Goal: Communication & Community: Answer question/provide support

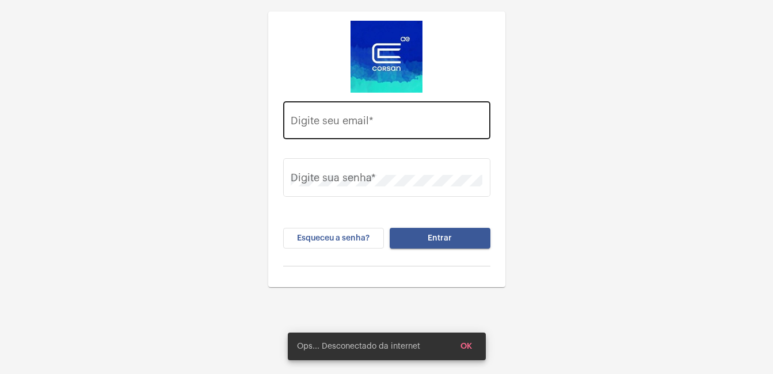
click at [359, 121] on input "Digite seu email *" at bounding box center [387, 123] width 192 height 12
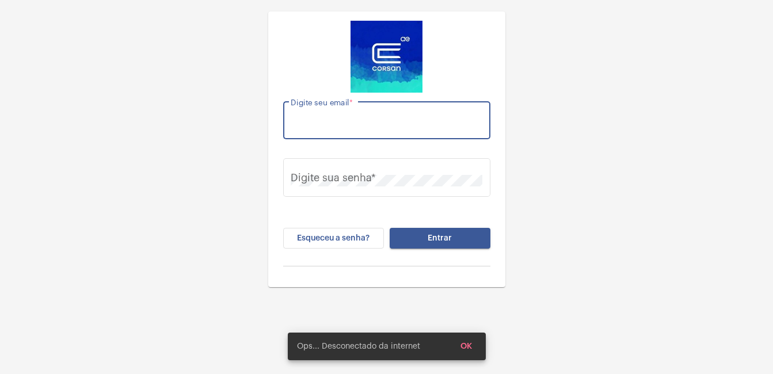
type input "[EMAIL_ADDRESS][DOMAIN_NAME]"
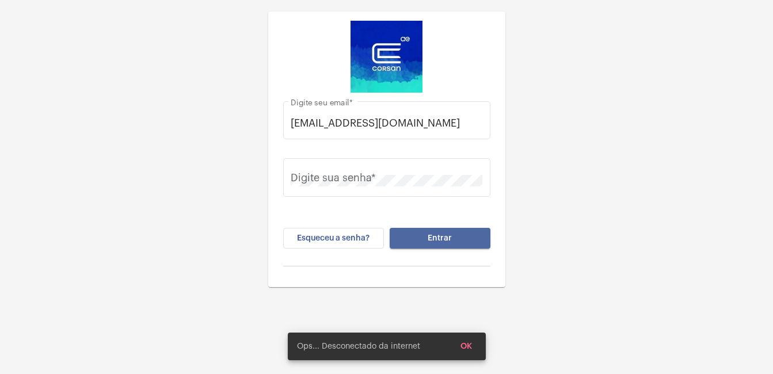
click at [439, 243] on button "Entrar" at bounding box center [440, 238] width 101 height 21
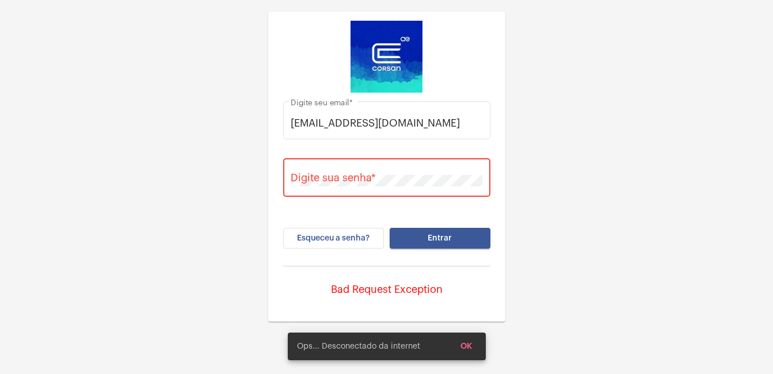
click at [325, 190] on div "Digite sua senha *" at bounding box center [387, 176] width 192 height 41
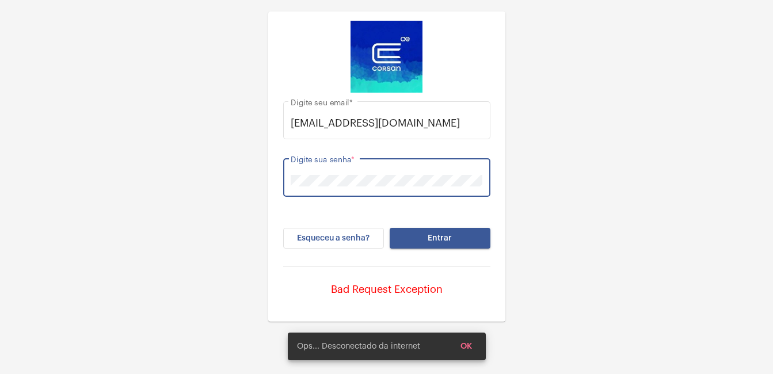
click at [436, 238] on span "Entrar" at bounding box center [440, 238] width 24 height 8
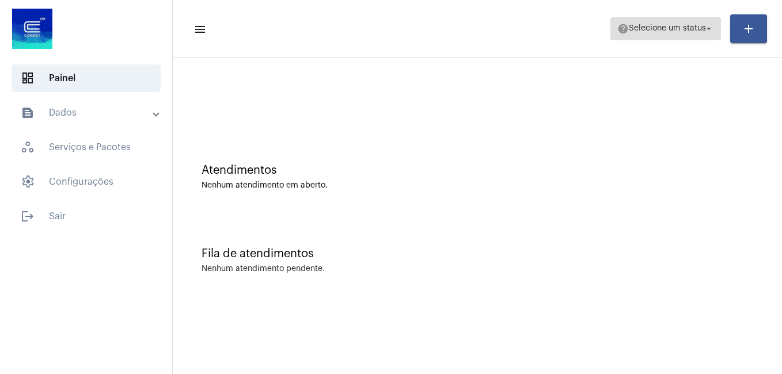
click at [711, 27] on mat-icon "arrow_drop_down" at bounding box center [708, 29] width 10 height 10
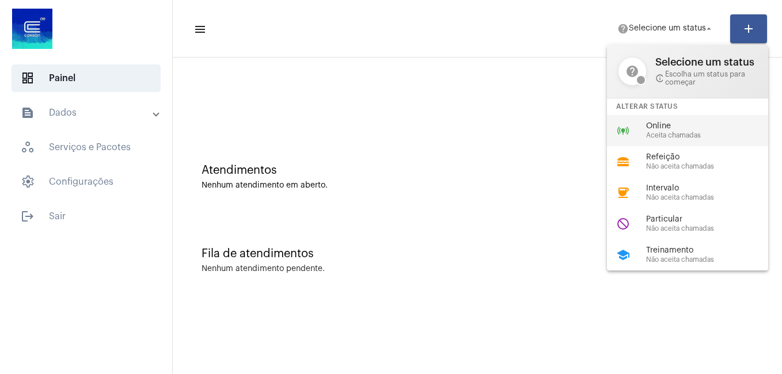
click at [660, 134] on span "Aceita chamadas" at bounding box center [711, 135] width 131 height 7
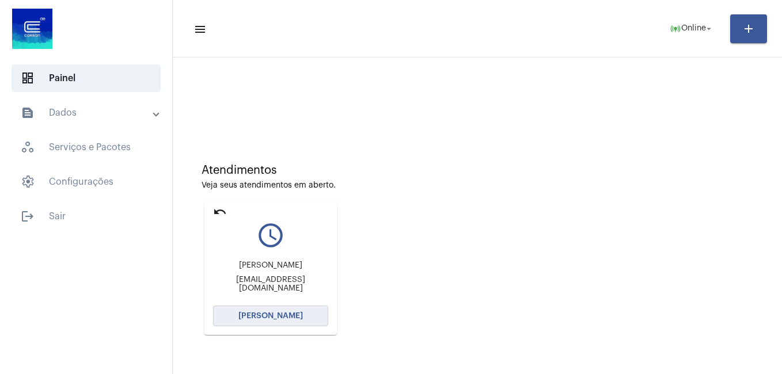
click at [286, 314] on span "[PERSON_NAME]" at bounding box center [270, 316] width 64 height 8
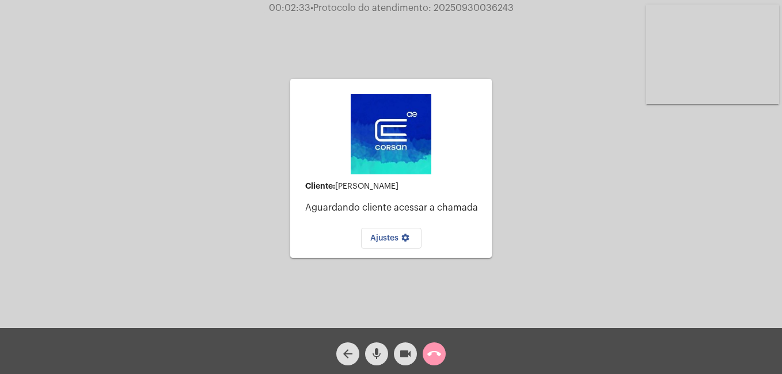
click at [537, 67] on div "Cliente: [PERSON_NAME] Aguardando cliente acessar a chamada Ajustes settings Ac…" at bounding box center [390, 167] width 779 height 328
click at [432, 353] on mat-icon "call_end" at bounding box center [434, 354] width 14 height 14
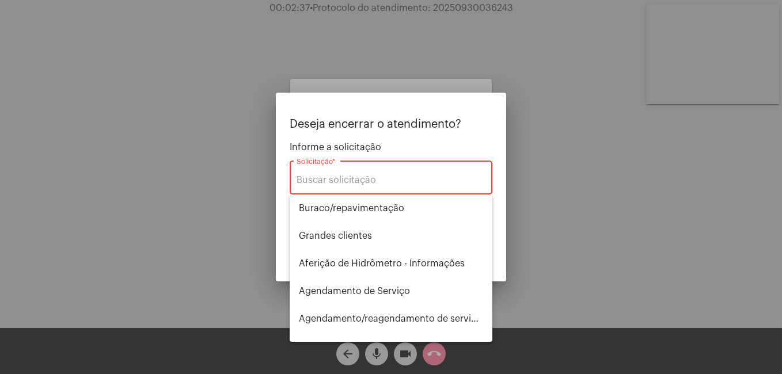
click at [254, 245] on div at bounding box center [391, 187] width 782 height 374
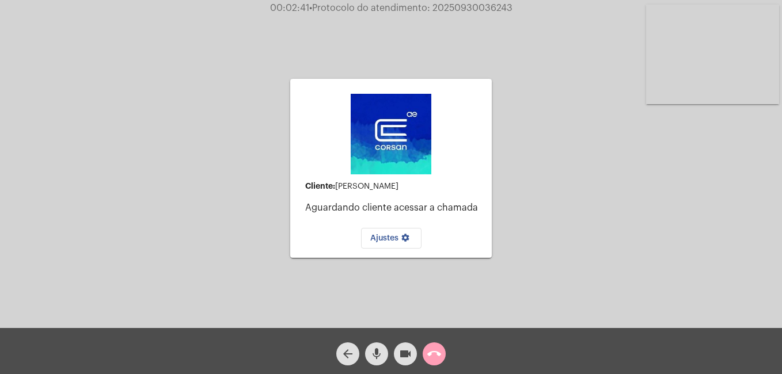
click at [433, 351] on mat-icon "call_end" at bounding box center [434, 354] width 14 height 14
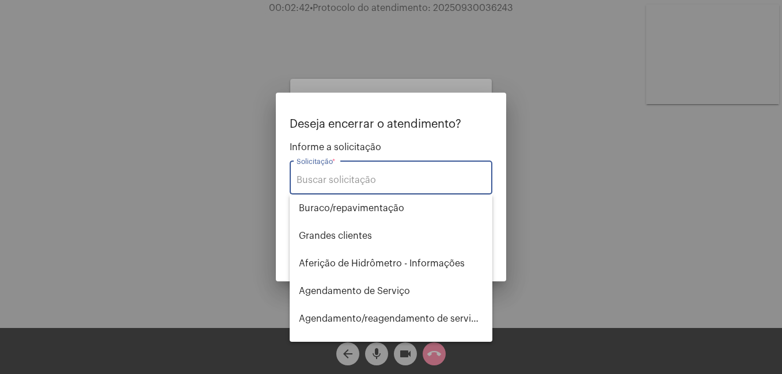
click at [312, 173] on div "Solicitação *" at bounding box center [390, 176] width 189 height 36
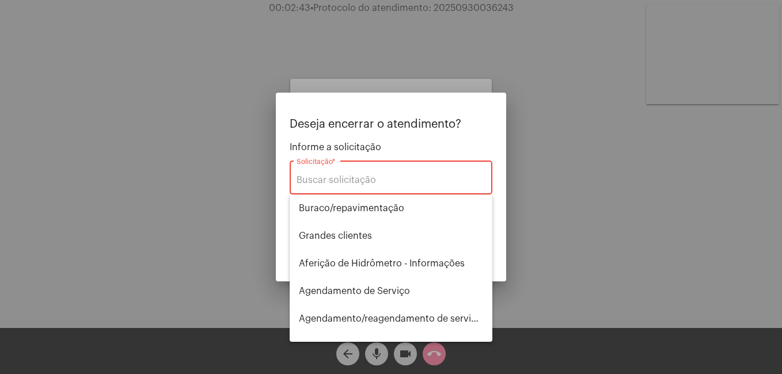
click at [313, 183] on input "Solicitação *" at bounding box center [390, 180] width 189 height 10
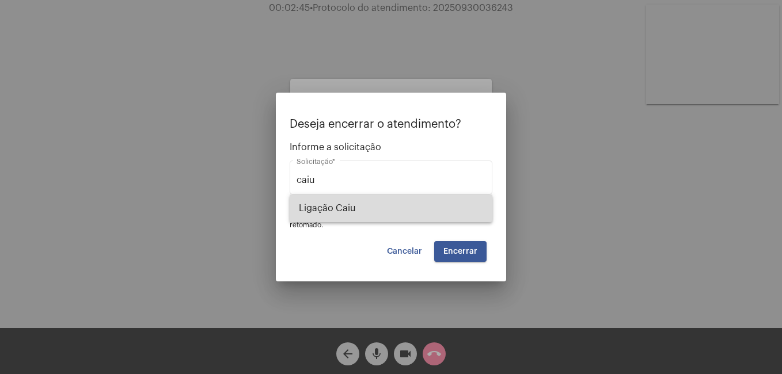
click at [332, 212] on span "Ligação Caiu" at bounding box center [391, 209] width 184 height 28
type input "Ligação Caiu"
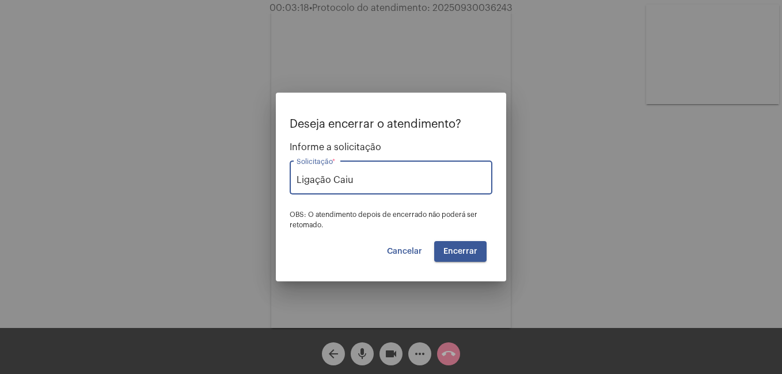
click at [466, 252] on span "Encerrar" at bounding box center [460, 251] width 34 height 8
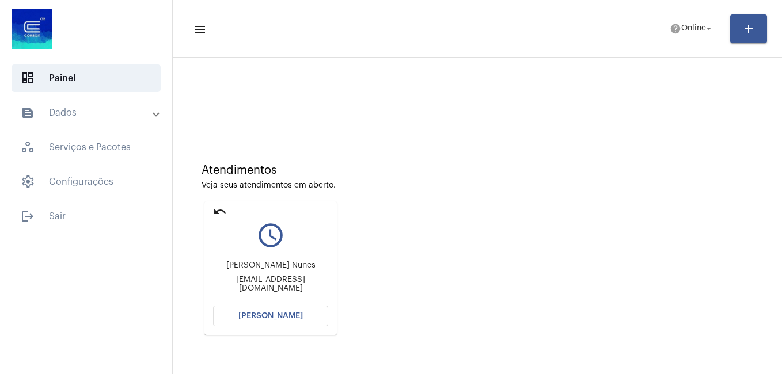
click at [250, 314] on span "[PERSON_NAME]" at bounding box center [270, 316] width 64 height 8
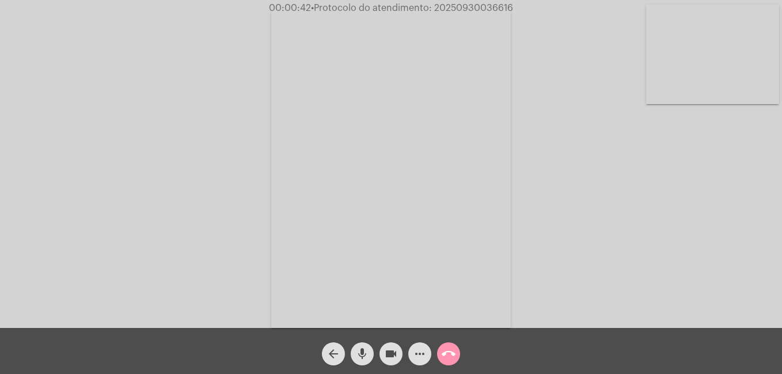
click at [417, 351] on mat-icon "more_horiz" at bounding box center [420, 354] width 14 height 14
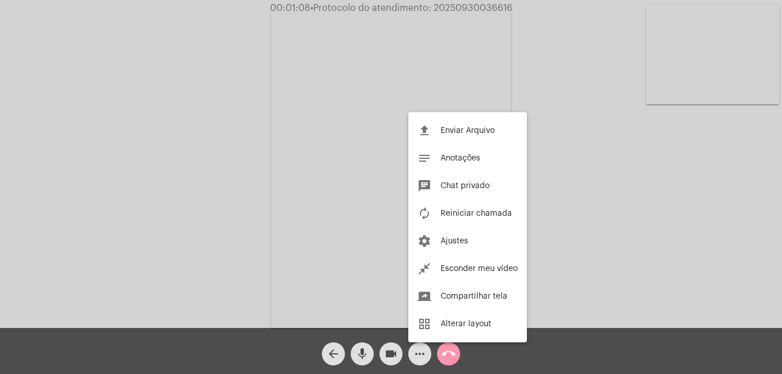
click at [542, 112] on div at bounding box center [391, 187] width 782 height 374
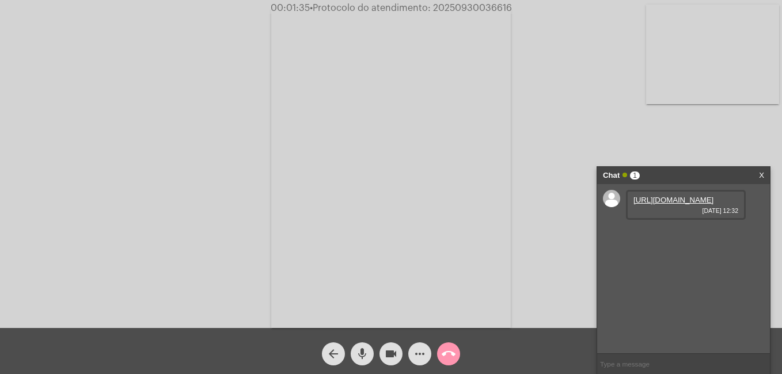
click at [687, 204] on link "[URL][DOMAIN_NAME]" at bounding box center [673, 200] width 80 height 9
click at [543, 126] on div "Acessando Câmera e Microfone..." at bounding box center [390, 167] width 779 height 328
click at [422, 351] on mat-icon "more_horiz" at bounding box center [420, 354] width 14 height 14
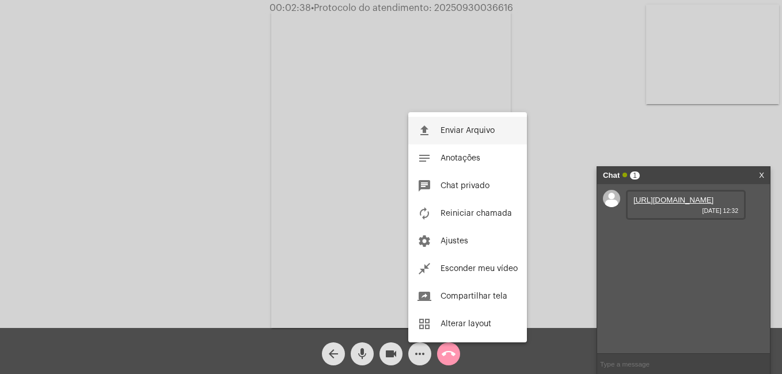
click at [454, 132] on span "Enviar Arquivo" at bounding box center [467, 131] width 54 height 8
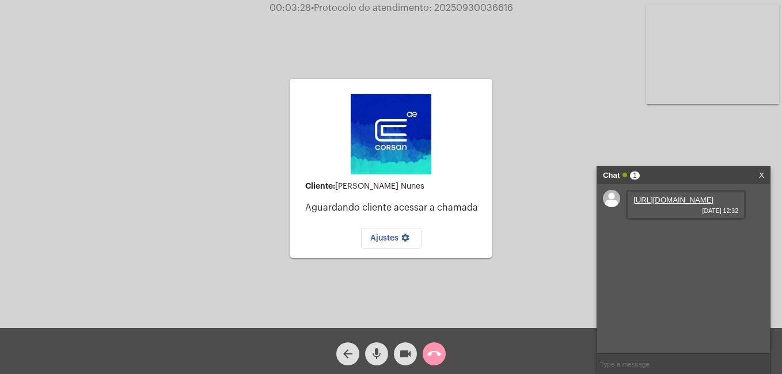
click at [586, 135] on div "Cliente: [PERSON_NAME] Nunes Aguardando cliente acessar a chamada Ajustes setti…" at bounding box center [390, 167] width 779 height 328
click at [760, 173] on link "X" at bounding box center [761, 175] width 5 height 17
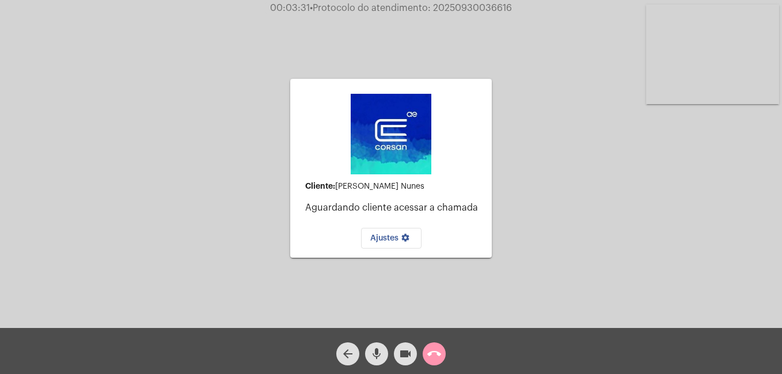
click at [568, 162] on div "Cliente: [PERSON_NAME] Nunes Aguardando cliente acessar a chamada Ajustes setti…" at bounding box center [390, 167] width 779 height 328
drag, startPoint x: 742, startPoint y: 0, endPoint x: 502, endPoint y: 56, distance: 246.0
click at [502, 56] on div "Cliente: [PERSON_NAME] Nunes Aguardando cliente acessar a chamada Ajustes setti…" at bounding box center [390, 167] width 779 height 328
click at [382, 241] on span "Ajustes settings" at bounding box center [391, 238] width 42 height 8
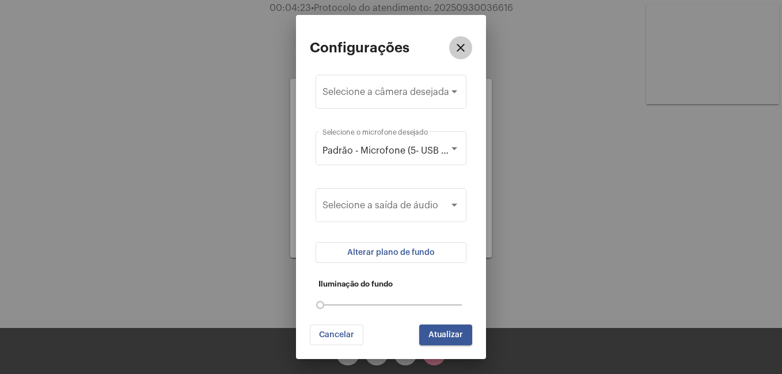
click at [459, 55] on button "close" at bounding box center [460, 47] width 23 height 23
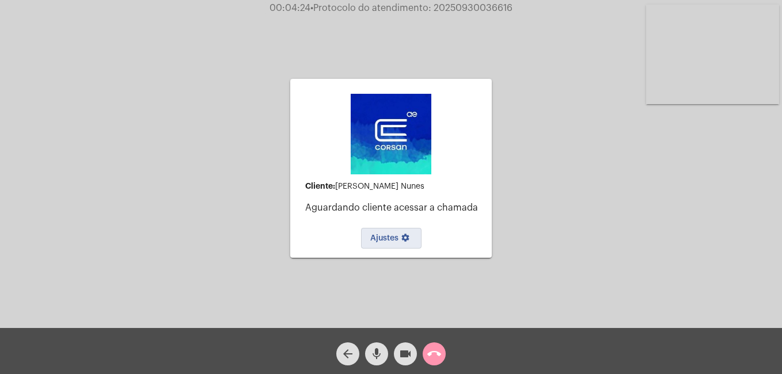
click at [437, 352] on mat-icon "call_end" at bounding box center [434, 354] width 14 height 14
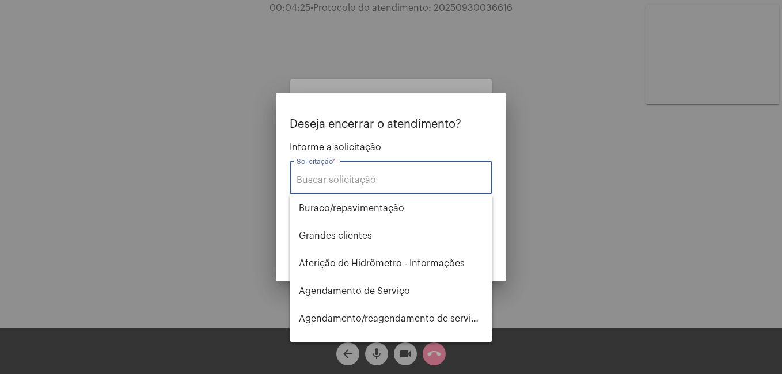
click at [379, 185] on input "Solicitação *" at bounding box center [390, 180] width 189 height 10
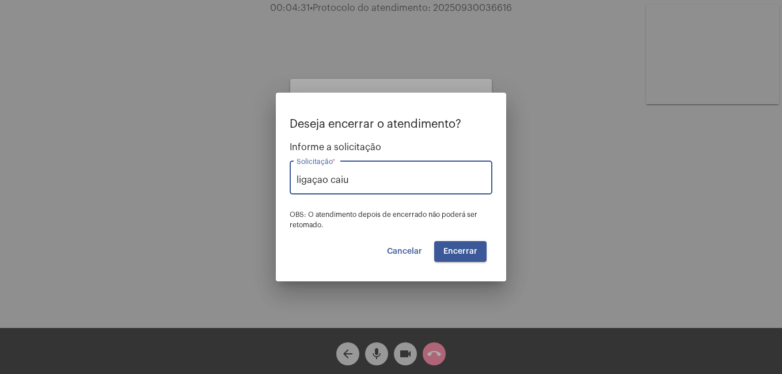
type input "ligaçao caiu"
click at [456, 249] on span "Encerrar" at bounding box center [460, 251] width 34 height 8
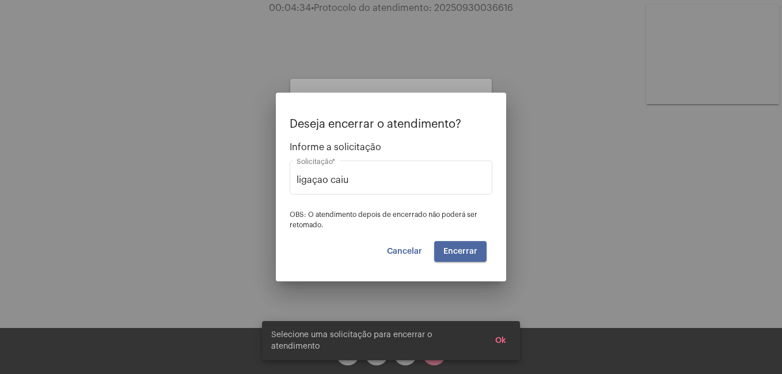
click at [473, 254] on span "Encerrar" at bounding box center [460, 251] width 34 height 8
click at [455, 290] on div at bounding box center [391, 187] width 782 height 374
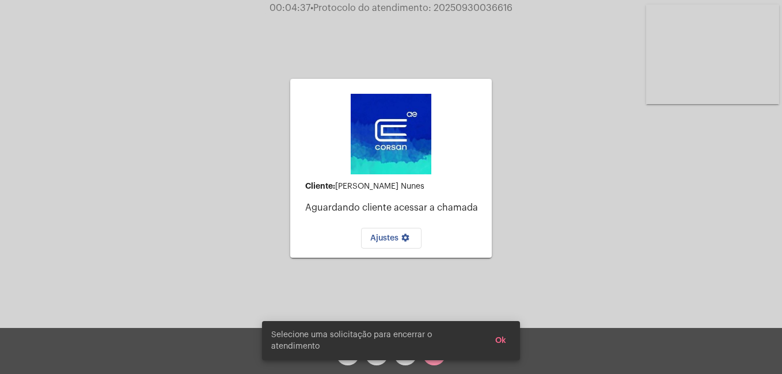
click at [437, 360] on snack-bar-container "Selecione uma solicitação para encerrar o atendimento Ok" at bounding box center [391, 340] width 258 height 39
click at [501, 345] on span "Ok" at bounding box center [500, 341] width 11 height 8
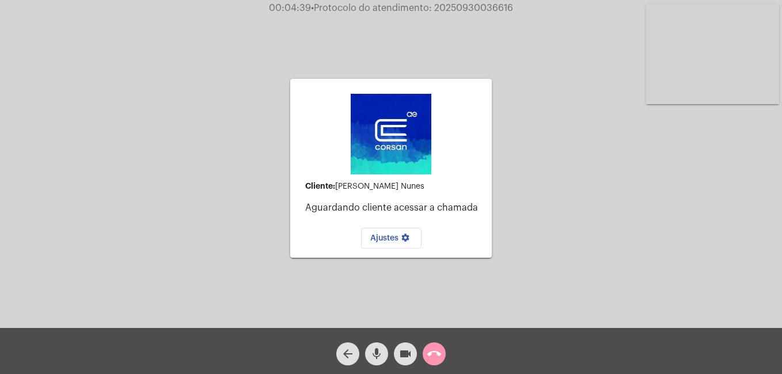
click at [441, 356] on button "call_end" at bounding box center [433, 353] width 23 height 23
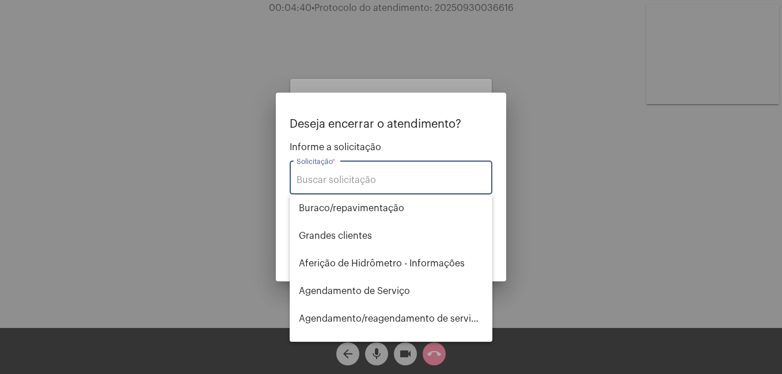
click at [334, 188] on div "Solicitação *" at bounding box center [390, 176] width 189 height 36
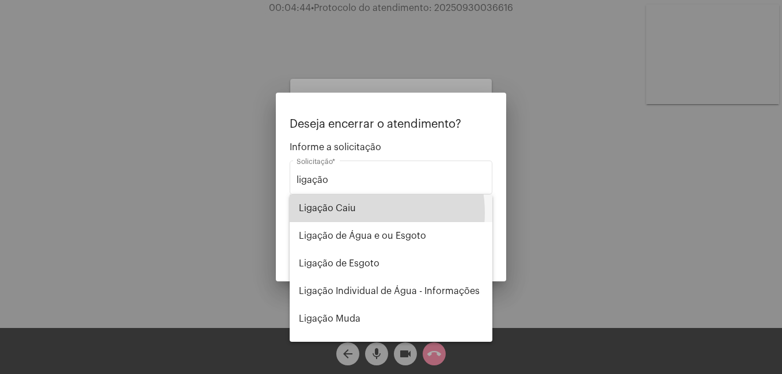
click at [351, 213] on span "Ligação Caiu" at bounding box center [391, 209] width 184 height 28
type input "Ligação Caiu"
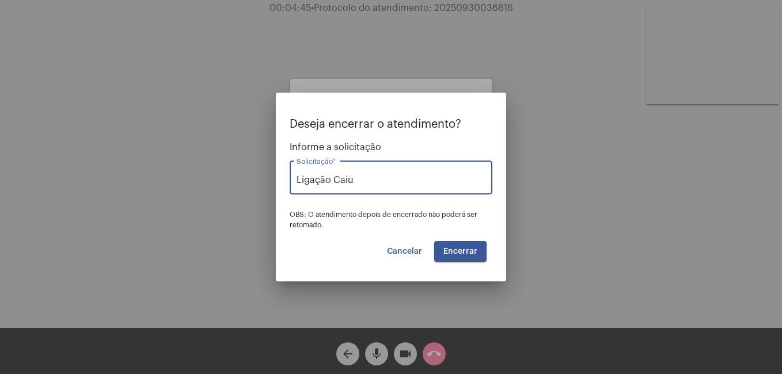
click at [454, 250] on span "Encerrar" at bounding box center [460, 251] width 34 height 8
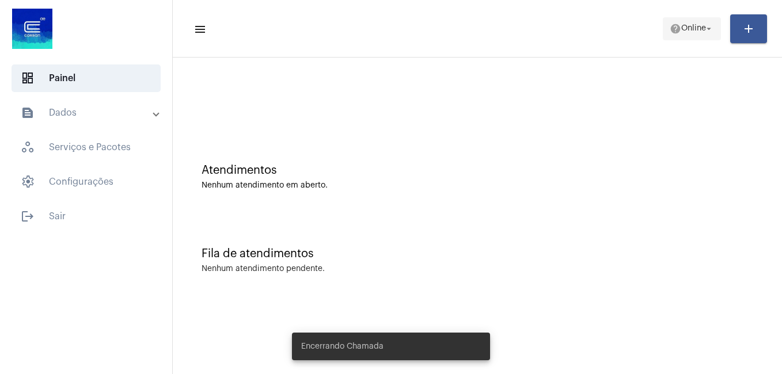
click at [703, 26] on span "Online" at bounding box center [693, 29] width 25 height 8
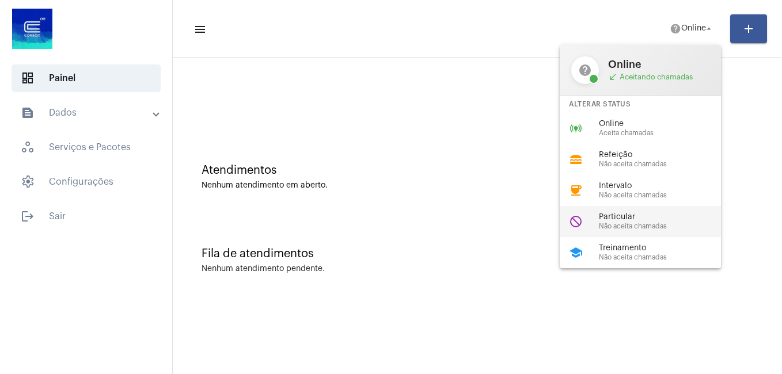
click at [625, 224] on span "Não aceita chamadas" at bounding box center [664, 226] width 131 height 7
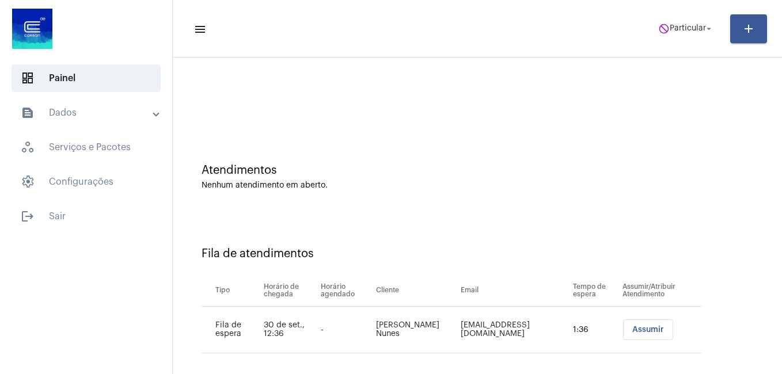
scroll to position [10, 0]
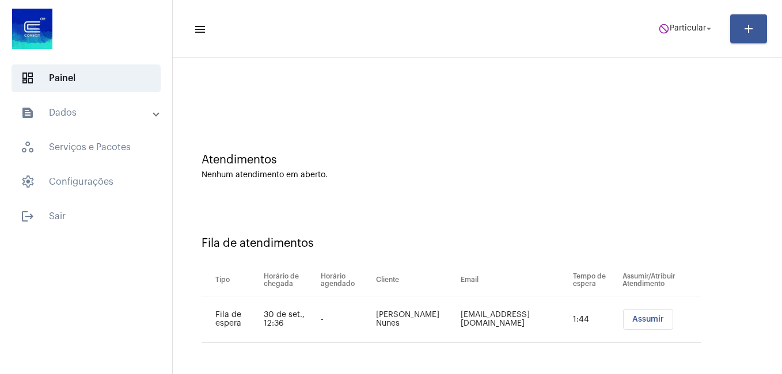
click at [632, 321] on span "Assumir" at bounding box center [648, 319] width 32 height 8
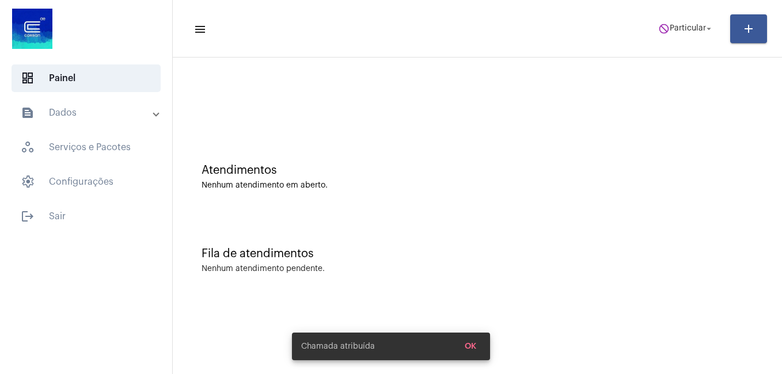
scroll to position [0, 0]
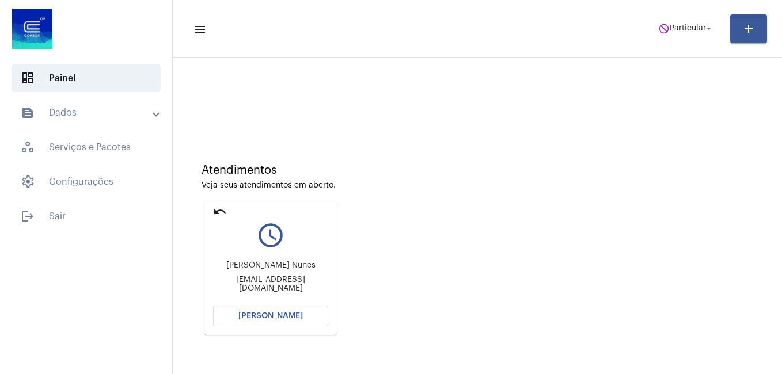
click at [287, 315] on span "[PERSON_NAME]" at bounding box center [270, 316] width 64 height 8
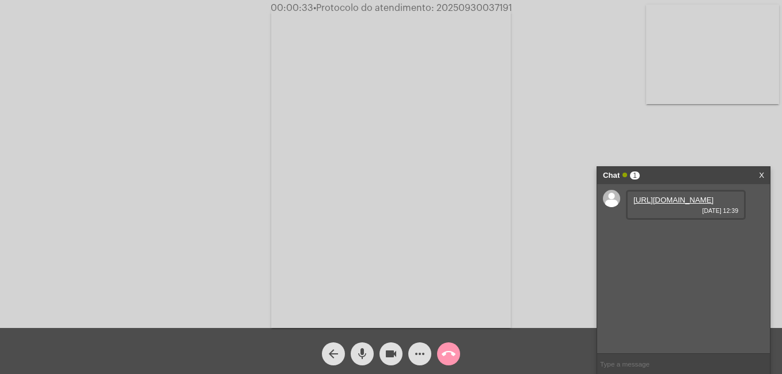
click at [704, 204] on link "[URL][DOMAIN_NAME]" at bounding box center [673, 200] width 80 height 9
click at [575, 109] on div "Acessando Câmera e Microfone..." at bounding box center [390, 167] width 779 height 328
click at [695, 237] on link "[URL][DOMAIN_NAME]" at bounding box center [673, 232] width 80 height 9
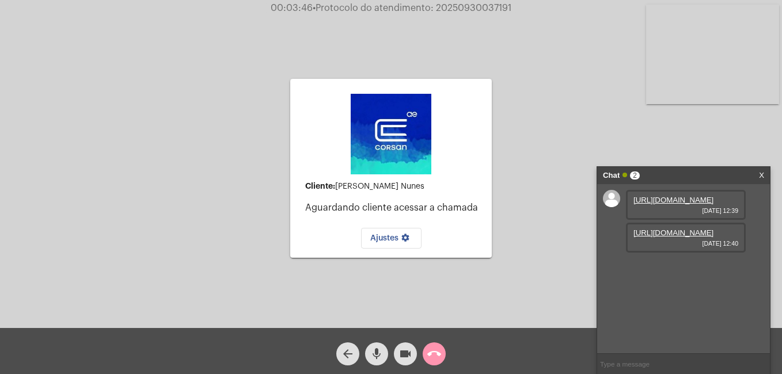
click at [558, 200] on div "Cliente: [PERSON_NAME] Nunes Aguardando cliente acessar a chamada Ajustes setti…" at bounding box center [390, 167] width 779 height 328
click at [604, 242] on div "[URL][DOMAIN_NAME] [DATE] 12:39 [URL][DOMAIN_NAME] [DATE] 12:40" at bounding box center [683, 268] width 173 height 169
click at [550, 235] on div "Cliente: [PERSON_NAME] Nunes Aguardando cliente acessar a chamada Ajustes setti…" at bounding box center [390, 167] width 779 height 328
click at [762, 172] on link "X" at bounding box center [761, 175] width 5 height 17
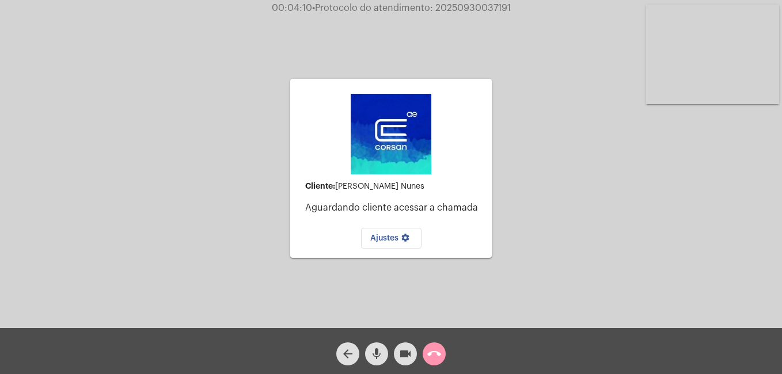
click at [435, 353] on mat-icon "call_end" at bounding box center [434, 354] width 14 height 14
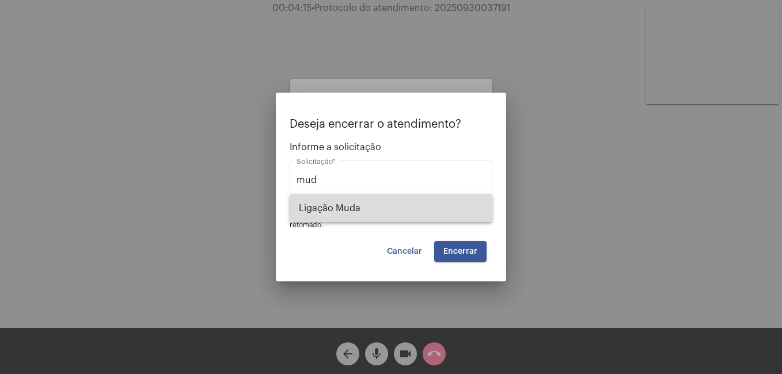
click at [329, 208] on span "Ligação Muda" at bounding box center [391, 209] width 184 height 28
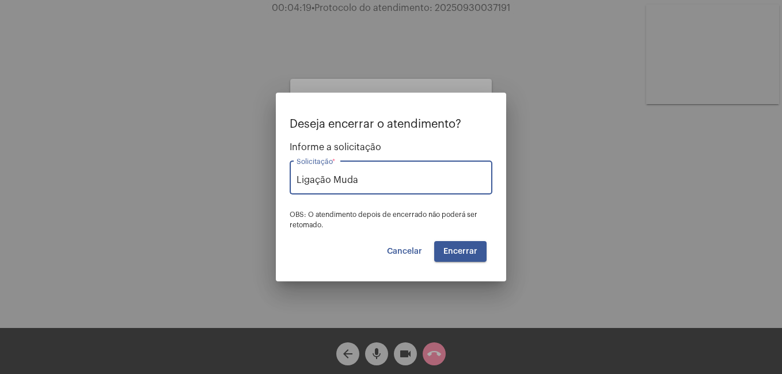
drag, startPoint x: 368, startPoint y: 178, endPoint x: 258, endPoint y: 181, distance: 110.5
click at [258, 181] on div "Deseja encerrar o atendimento? Informe a solicitação Ligação Muda Solicitação *…" at bounding box center [391, 187] width 782 height 374
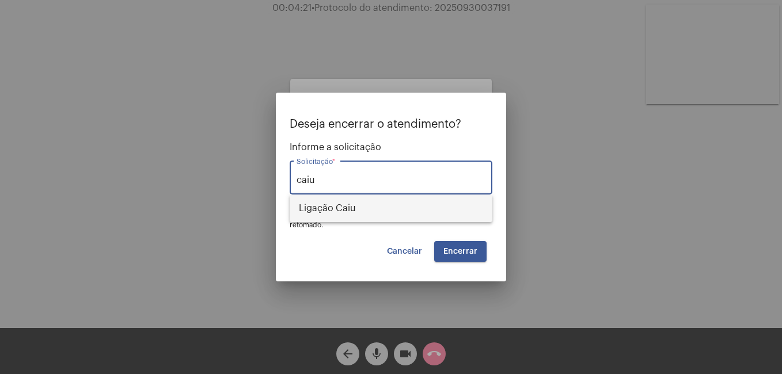
click at [305, 205] on span "Ligação Caiu" at bounding box center [391, 209] width 184 height 28
type input "Ligação Caiu"
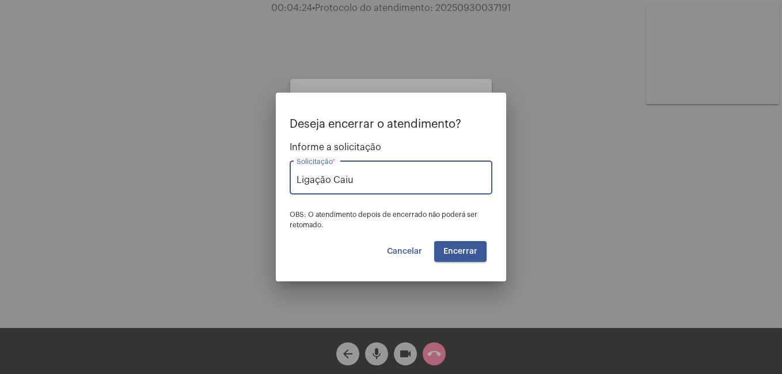
click at [458, 257] on button "Encerrar" at bounding box center [460, 251] width 52 height 21
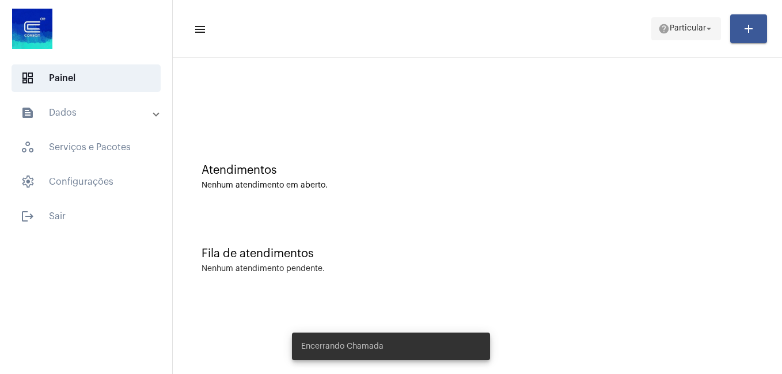
click at [704, 28] on mat-icon "arrow_drop_down" at bounding box center [708, 29] width 10 height 10
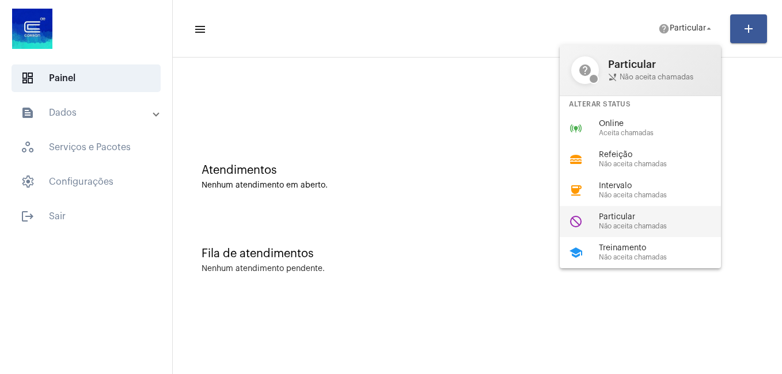
click at [627, 219] on span "Particular" at bounding box center [664, 217] width 131 height 9
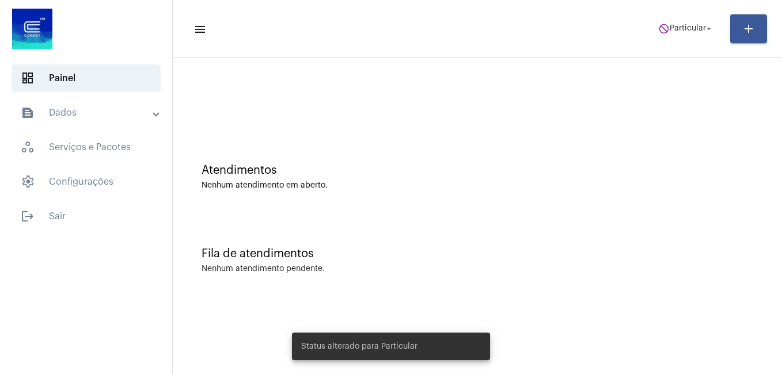
click at [432, 184] on div "Nenhum atendimento em aberto." at bounding box center [476, 185] width 551 height 9
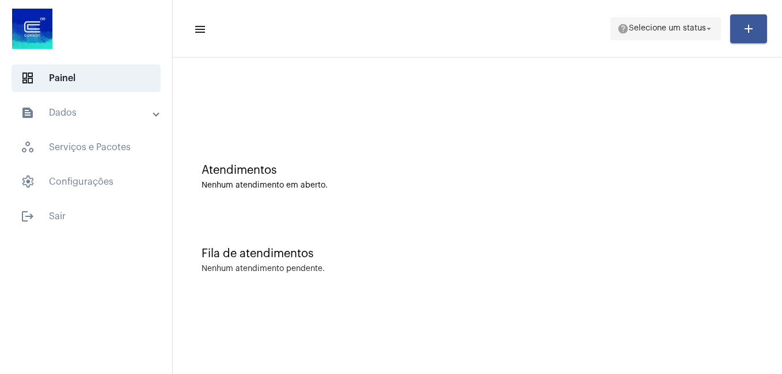
click at [668, 35] on span "help Selecione um status arrow_drop_down" at bounding box center [665, 28] width 97 height 21
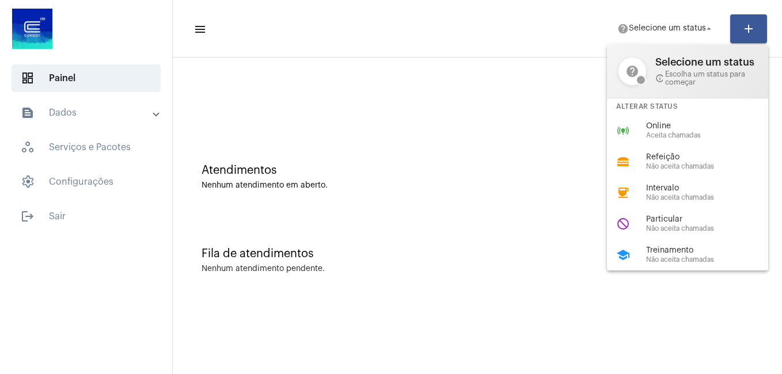
click at [536, 113] on div at bounding box center [391, 187] width 782 height 374
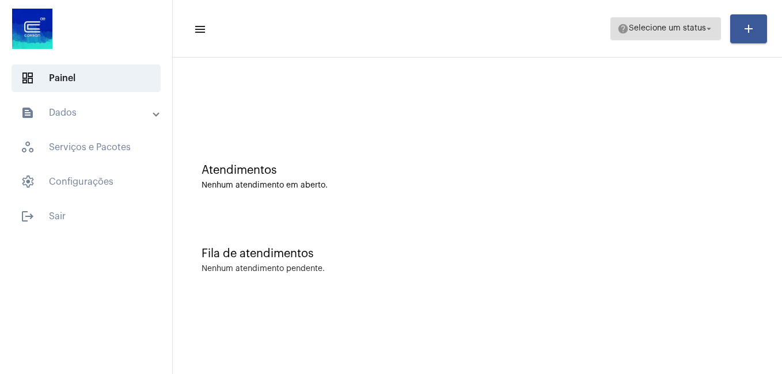
click at [715, 28] on button "help Selecione um status arrow_drop_down" at bounding box center [665, 28] width 111 height 23
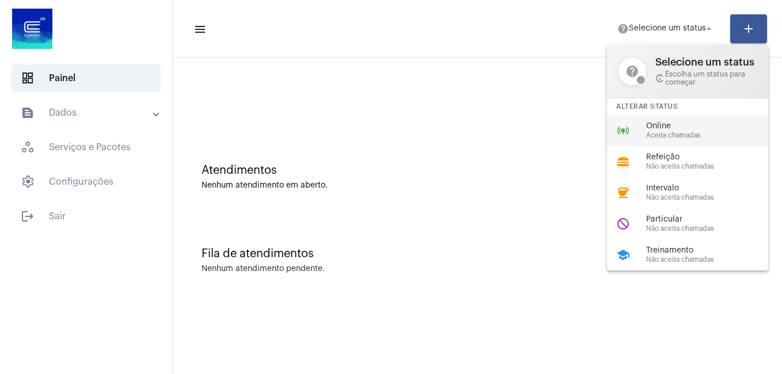
click at [654, 132] on span "Aceita chamadas" at bounding box center [711, 135] width 131 height 7
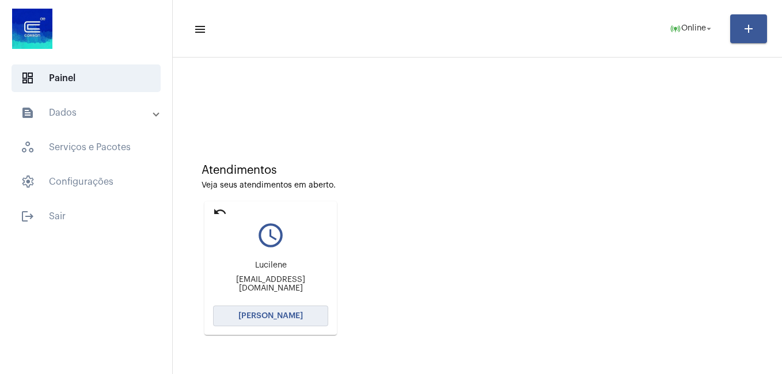
click at [263, 318] on span "[PERSON_NAME]" at bounding box center [270, 316] width 64 height 8
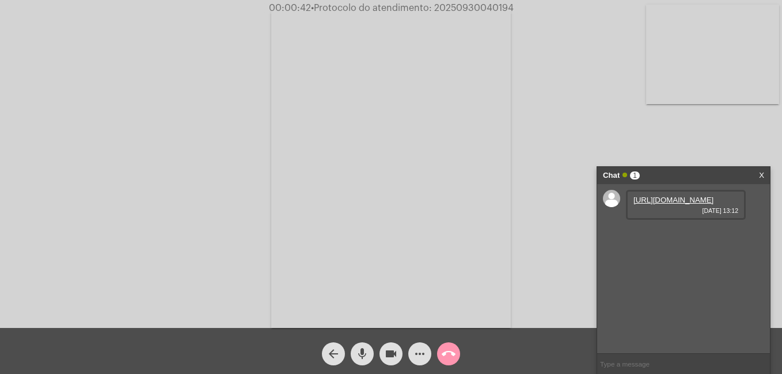
click at [652, 204] on link "https://neft-transfer-bucket.s3.amazonaws.com/temp-d566fef0-7316-0b8b-69a9-91a2…" at bounding box center [673, 200] width 80 height 9
click at [756, 269] on div "https://neft-transfer-bucket.s3.amazonaws.com/temp-d566fef0-7316-0b8b-69a9-91a2…" at bounding box center [683, 268] width 173 height 169
click at [691, 237] on link "https://neft-transfer-bucket.s3.amazonaws.com/temp-cf42488b-4092-b0e9-2be7-7018…" at bounding box center [673, 232] width 80 height 9
click at [738, 120] on div "Acessando Câmera e Microfone..." at bounding box center [390, 167] width 779 height 328
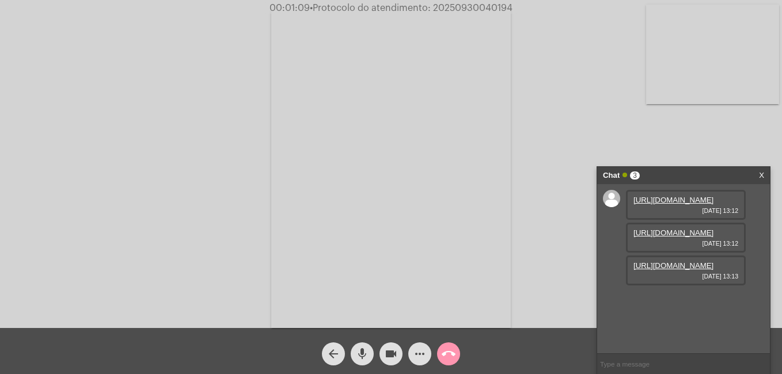
click at [668, 270] on link "https://neft-transfer-bucket.s3.amazonaws.com/temp-98259f8a-226d-fb49-a44f-54af…" at bounding box center [673, 265] width 80 height 9
click at [111, 37] on div "Acessando Câmera e Microfone..." at bounding box center [390, 167] width 779 height 328
click at [689, 303] on link "https://neft-transfer-bucket.s3.amazonaws.com/temp-514e9aca-c657-a360-2ed3-bd2d…" at bounding box center [673, 298] width 80 height 9
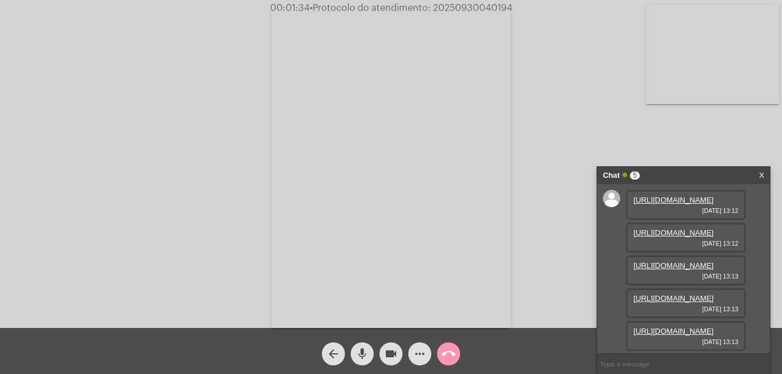
click at [696, 327] on link "https://neft-transfer-bucket.s3.amazonaws.com/temp-6a1c40de-3e10-d3af-c2a3-4ce0…" at bounding box center [673, 331] width 80 height 9
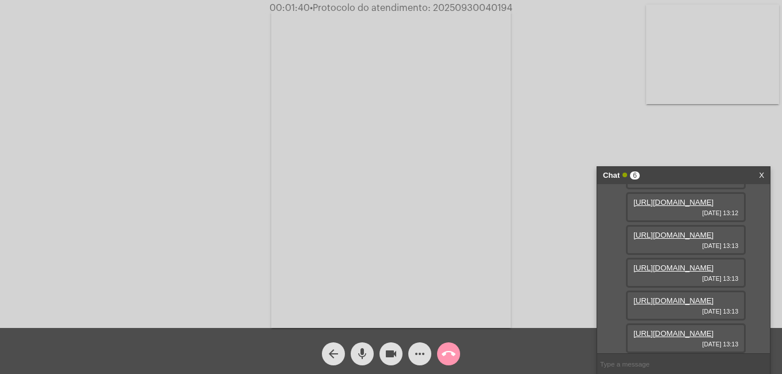
scroll to position [186, 0]
drag, startPoint x: 24, startPoint y: 47, endPoint x: 102, endPoint y: 124, distance: 109.1
click at [24, 48] on div "Acessando Câmera e Microfone..." at bounding box center [390, 167] width 779 height 328
click at [594, 124] on div "Acessando Câmera e Microfone..." at bounding box center [390, 167] width 779 height 328
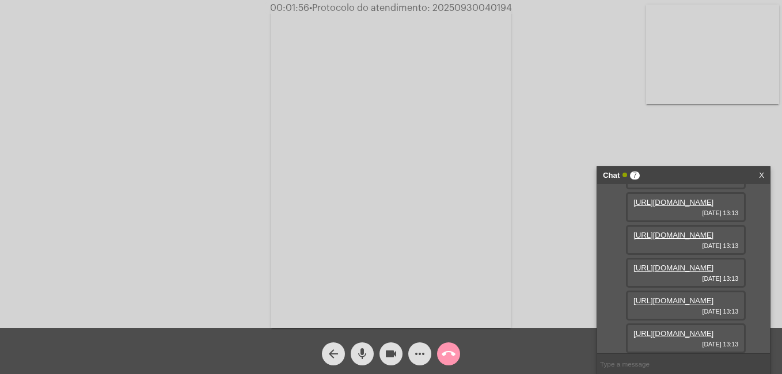
click at [710, 329] on link "https://neft-transfer-bucket.s3.amazonaws.com/temp-cbc158e7-66a4-5dd6-7d6f-227d…" at bounding box center [673, 333] width 80 height 9
drag, startPoint x: 93, startPoint y: 10, endPoint x: 595, endPoint y: 120, distance: 513.8
click at [93, 11] on div "00:02:07 • Protocolo do atendimento: 20250930040194" at bounding box center [391, 8] width 782 height 10
click at [684, 329] on link "https://neft-transfer-bucket.s3.amazonaws.com/temp-cc1716a0-3760-e406-bc66-bcee…" at bounding box center [673, 333] width 80 height 9
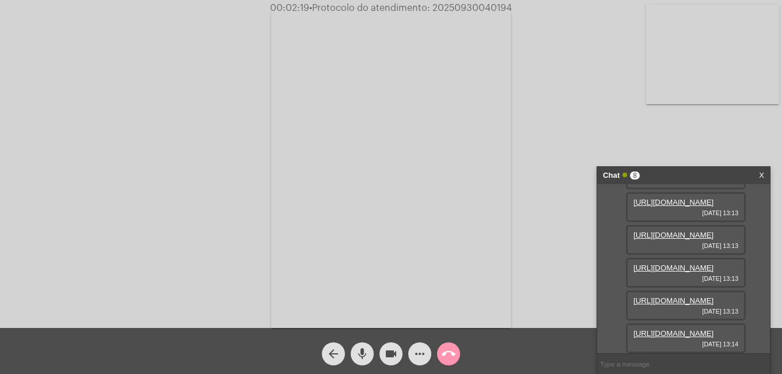
click at [157, 7] on div "00:02:19 • Protocolo do atendimento: 20250930040194" at bounding box center [391, 8] width 782 height 10
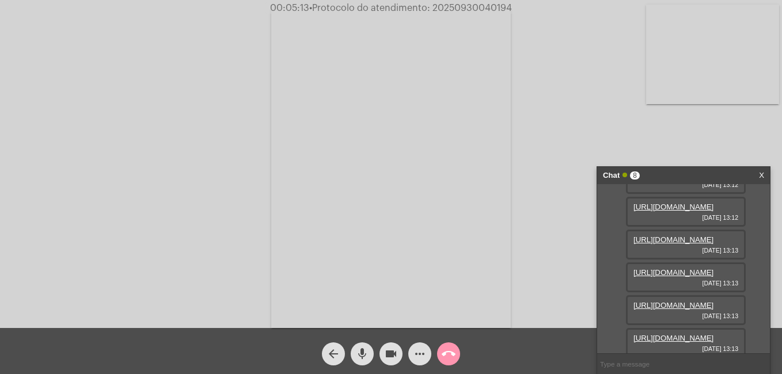
scroll to position [0, 0]
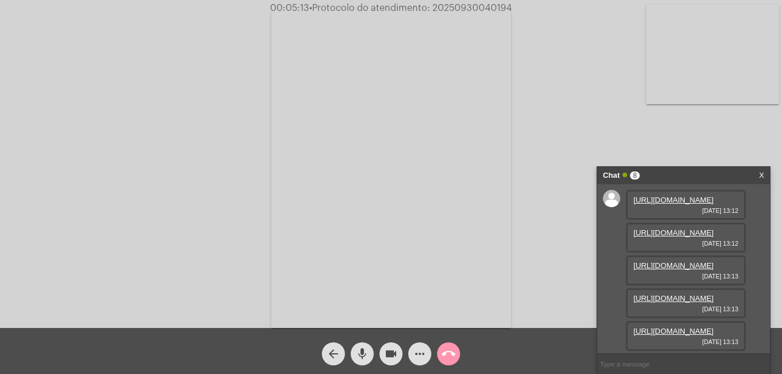
click at [659, 204] on link "https://neft-transfer-bucket.s3.amazonaws.com/temp-d566fef0-7316-0b8b-69a9-91a2…" at bounding box center [673, 200] width 80 height 9
click at [77, 86] on div "Acessando Câmera e Microfone..." at bounding box center [390, 167] width 779 height 328
click at [655, 237] on link "https://neft-transfer-bucket.s3.amazonaws.com/temp-cf42488b-4092-b0e9-2be7-7018…" at bounding box center [673, 232] width 80 height 9
click at [115, 111] on div "Acessando Câmera e Microfone..." at bounding box center [390, 167] width 779 height 328
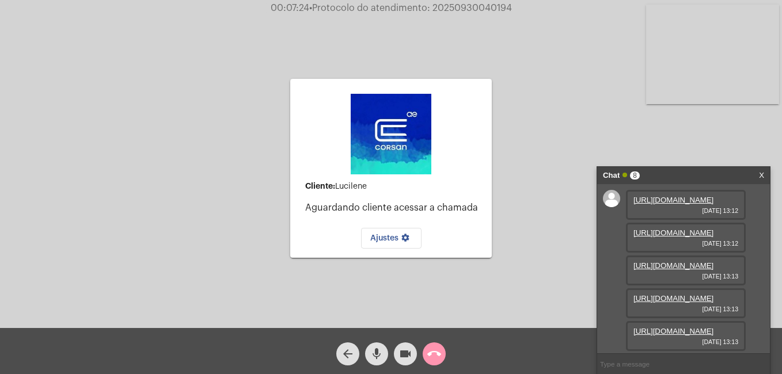
click at [661, 204] on link "https://neft-transfer-bucket.s3.amazonaws.com/temp-d566fef0-7316-0b8b-69a9-91a2…" at bounding box center [673, 200] width 80 height 9
click at [444, 283] on div "Cliente: Lucilene Aguardando cliente acessar a chamada Ajustes settings" at bounding box center [390, 168] width 201 height 325
click at [657, 204] on link "https://neft-transfer-bucket.s3.amazonaws.com/temp-d566fef0-7316-0b8b-69a9-91a2…" at bounding box center [673, 200] width 80 height 9
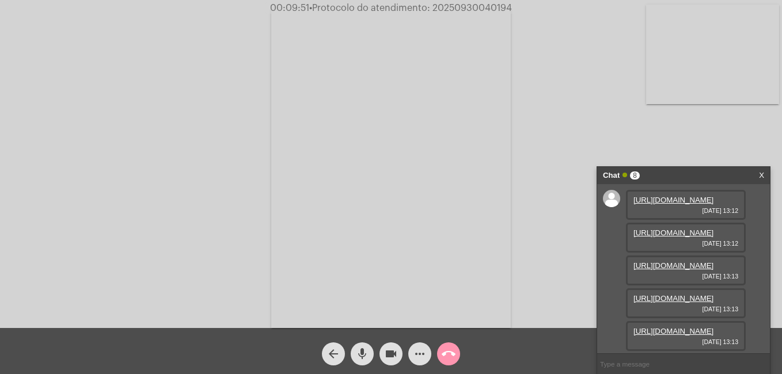
drag, startPoint x: 104, startPoint y: 47, endPoint x: 174, endPoint y: 88, distance: 81.2
click at [104, 47] on div "Acessando Câmera e Microfone..." at bounding box center [390, 167] width 779 height 328
click at [361, 354] on mat-icon "mic" at bounding box center [362, 354] width 14 height 14
click at [394, 358] on mat-icon "videocam" at bounding box center [391, 354] width 14 height 14
click at [357, 352] on mat-icon "mic_off" at bounding box center [362, 354] width 14 height 14
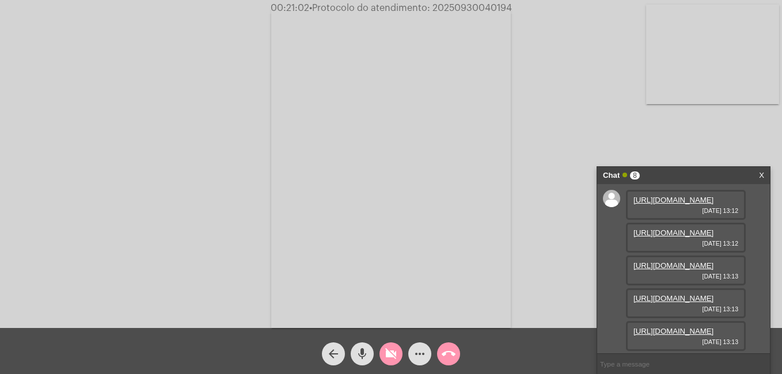
click at [395, 351] on mat-icon "videocam_off" at bounding box center [391, 354] width 14 height 14
drag, startPoint x: 433, startPoint y: 8, endPoint x: 517, endPoint y: 11, distance: 84.1
click at [517, 11] on div "00:21:25 • Protocolo do atendimento: 20250930040194" at bounding box center [391, 8] width 782 height 10
copy span "20250930040194"
click at [628, 360] on input "text" at bounding box center [683, 364] width 173 height 20
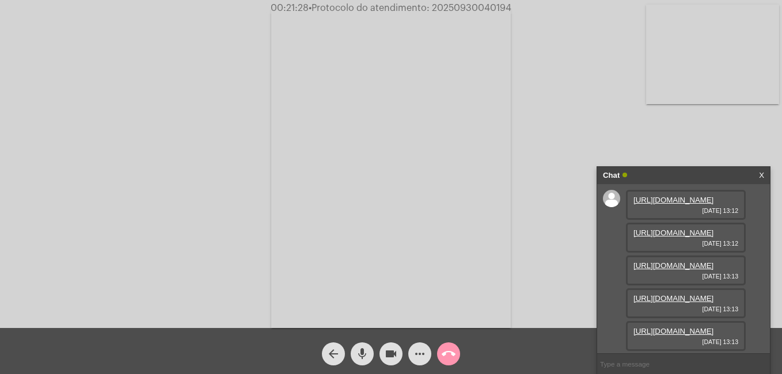
paste input "20250930040194"
type input "20250930040194"
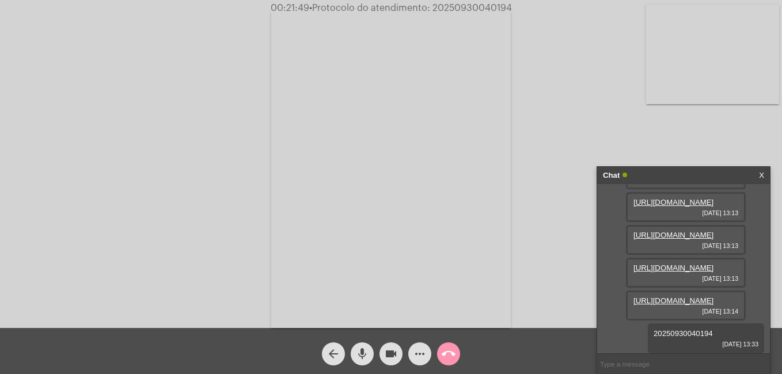
click at [667, 296] on link "https://neft-transfer-bucket.s3.amazonaws.com/temp-cc1716a0-3760-e406-bc66-bcee…" at bounding box center [673, 300] width 80 height 9
click at [738, 138] on div "Acessando Câmera e Microfone..." at bounding box center [390, 167] width 779 height 328
click at [453, 351] on mat-icon "call_end" at bounding box center [448, 354] width 14 height 14
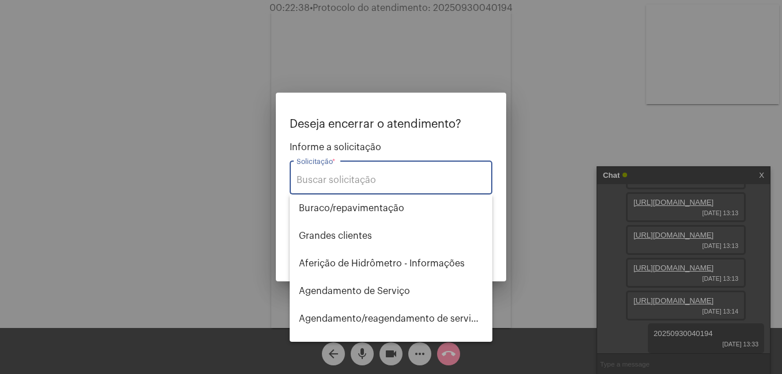
click at [339, 176] on input "Solicitação *" at bounding box center [390, 180] width 189 height 10
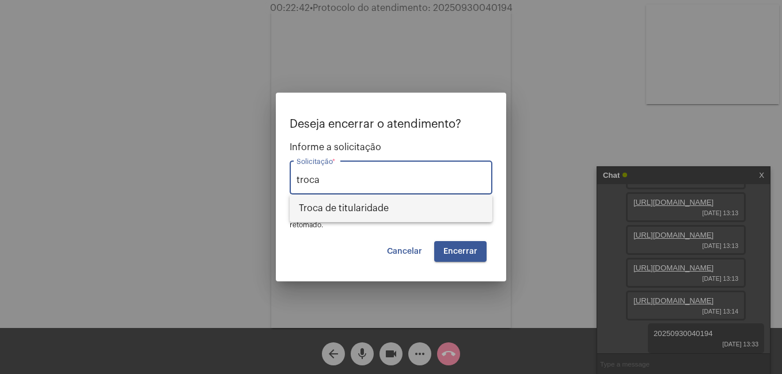
click at [342, 212] on span "Troca de titularidade" at bounding box center [391, 209] width 184 height 28
type input "Troca de titularidade"
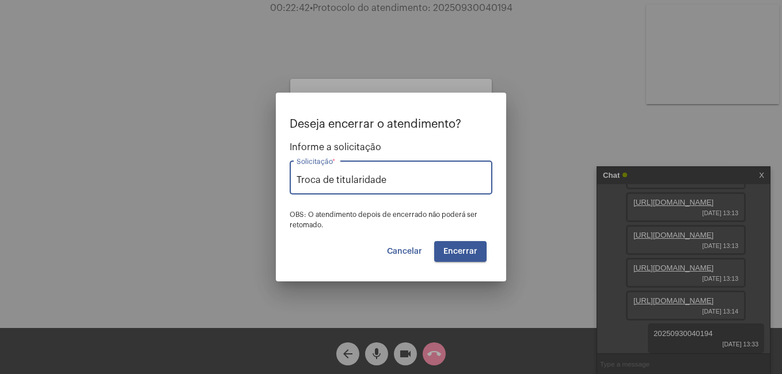
click at [451, 249] on span "Encerrar" at bounding box center [460, 251] width 34 height 8
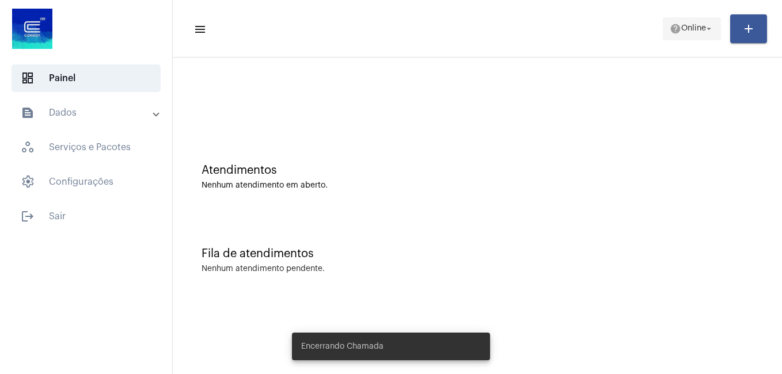
click at [711, 30] on mat-icon "arrow_drop_down" at bounding box center [708, 29] width 10 height 10
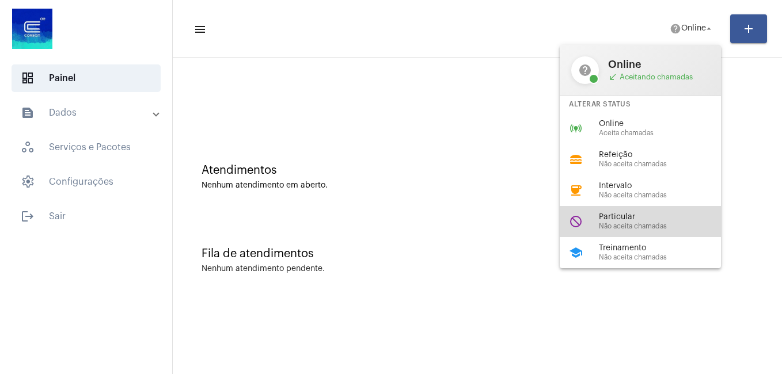
click at [633, 223] on span "Não aceita chamadas" at bounding box center [664, 226] width 131 height 7
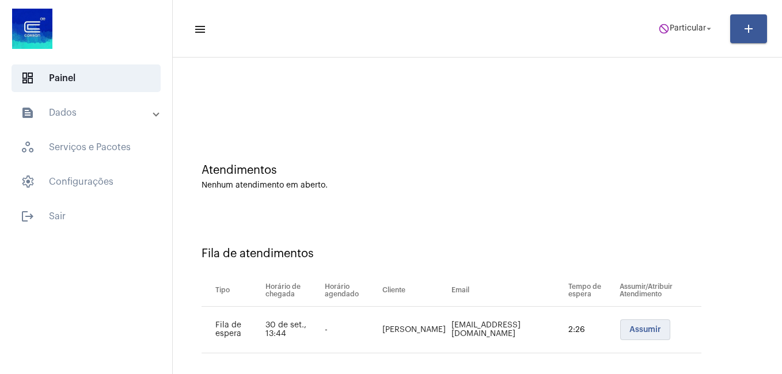
click at [629, 329] on span "Assumir" at bounding box center [645, 330] width 32 height 8
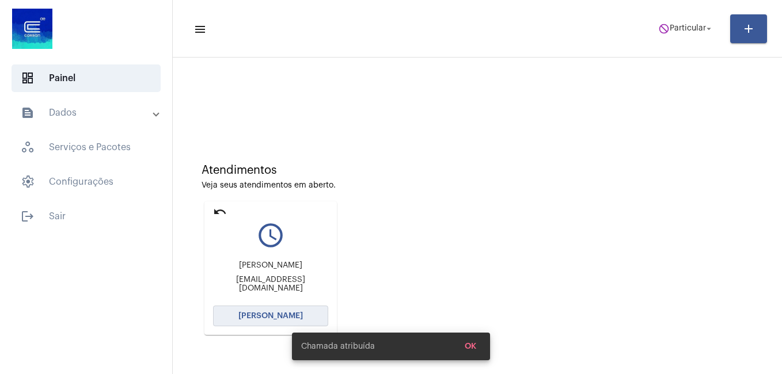
click at [266, 310] on button "[PERSON_NAME]" at bounding box center [270, 316] width 115 height 21
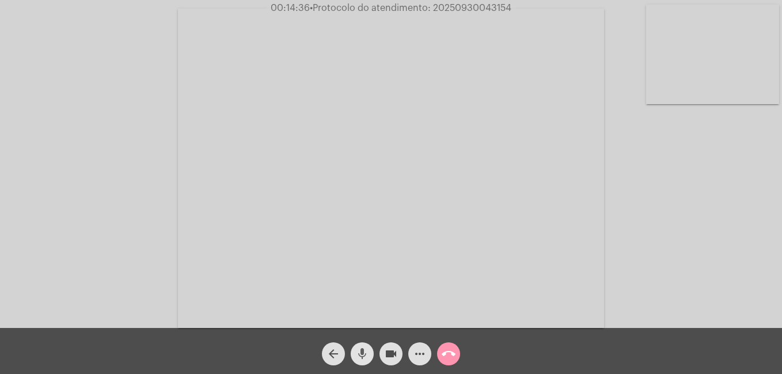
click at [365, 350] on mat-icon "mic" at bounding box center [362, 354] width 14 height 14
click at [387, 354] on mat-icon "videocam" at bounding box center [391, 354] width 14 height 14
click at [356, 348] on mat-icon "mic_off" at bounding box center [362, 354] width 14 height 14
click at [390, 353] on mat-icon "videocam_off" at bounding box center [391, 354] width 14 height 14
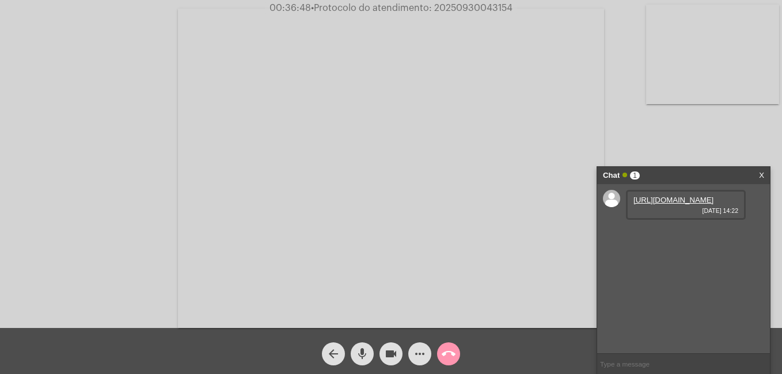
drag, startPoint x: 433, startPoint y: 6, endPoint x: 517, endPoint y: 7, distance: 83.5
click at [517, 7] on div "00:36:48 • Protocolo do atendimento: 20250930043154" at bounding box center [391, 8] width 782 height 10
copy span "20250930043154"
click at [618, 359] on input "text" at bounding box center [683, 364] width 173 height 20
paste input "20250930043154"
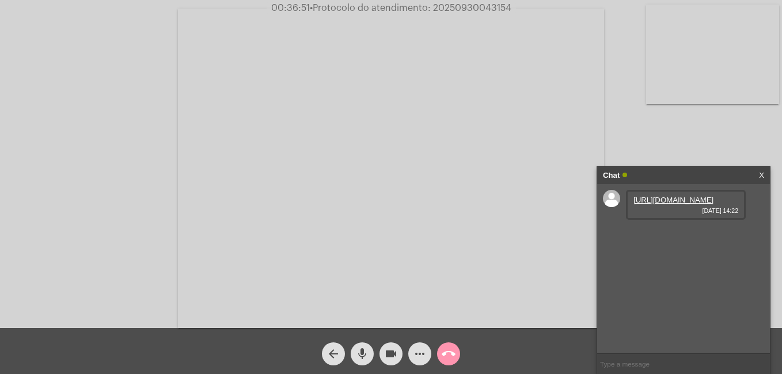
type input "20250930043154"
click at [686, 204] on link "https://neft-transfer-bucket.s3.amazonaws.com/temp-84c7feeb-f0be-f691-b082-d00e…" at bounding box center [673, 200] width 80 height 9
click at [443, 351] on mat-icon "call_end" at bounding box center [448, 354] width 14 height 14
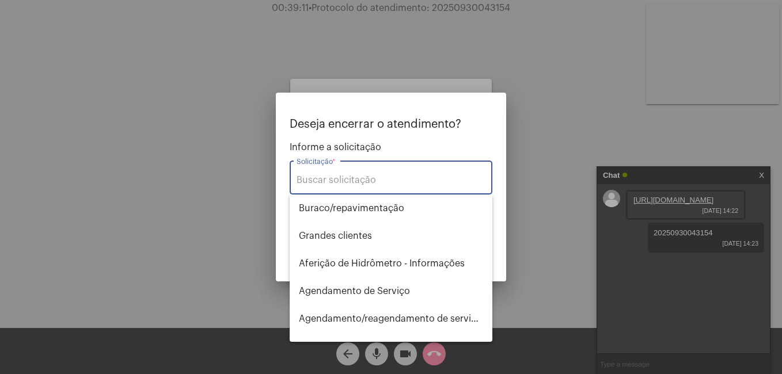
click at [354, 181] on input "Solicitação *" at bounding box center [390, 180] width 189 height 10
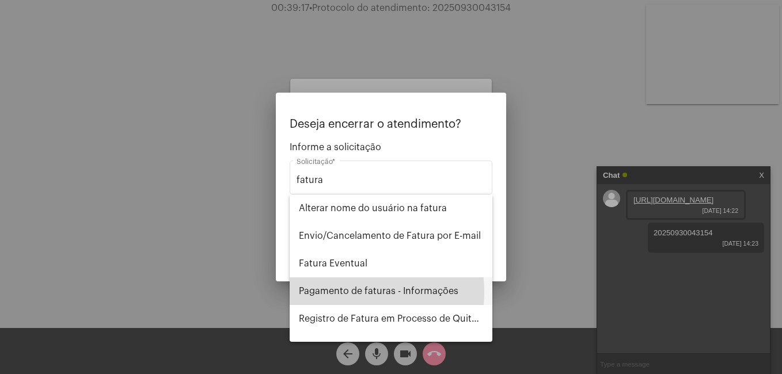
click at [355, 292] on span "Pagamento de faturas - Informações" at bounding box center [391, 291] width 184 height 28
type input "Pagamento de faturas - Informações"
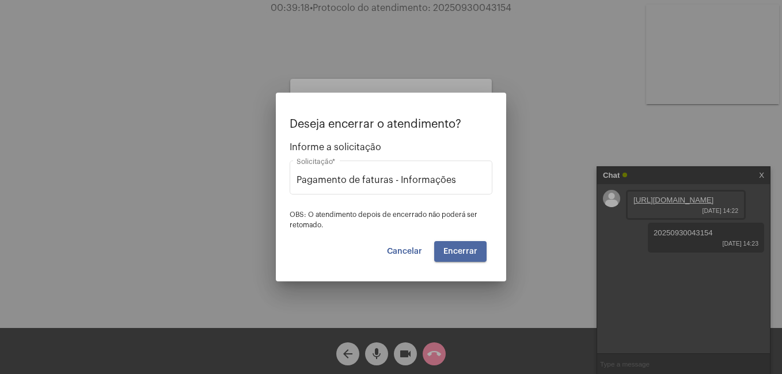
click at [478, 257] on button "Encerrar" at bounding box center [460, 251] width 52 height 21
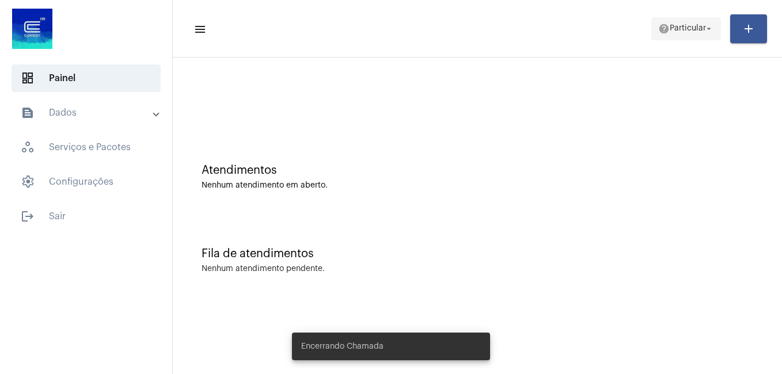
click at [713, 27] on mat-icon "arrow_drop_down" at bounding box center [708, 29] width 10 height 10
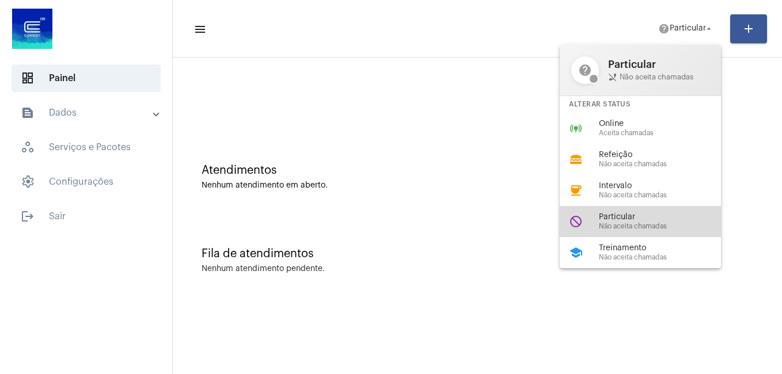
click at [637, 223] on span "Não aceita chamadas" at bounding box center [664, 226] width 131 height 7
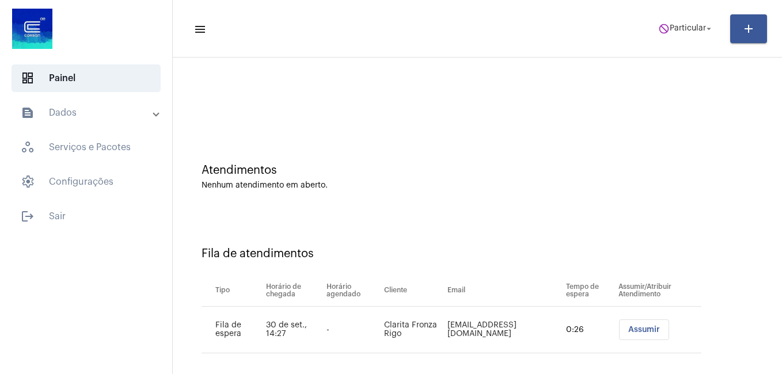
click at [631, 327] on span "Assumir" at bounding box center [644, 330] width 32 height 8
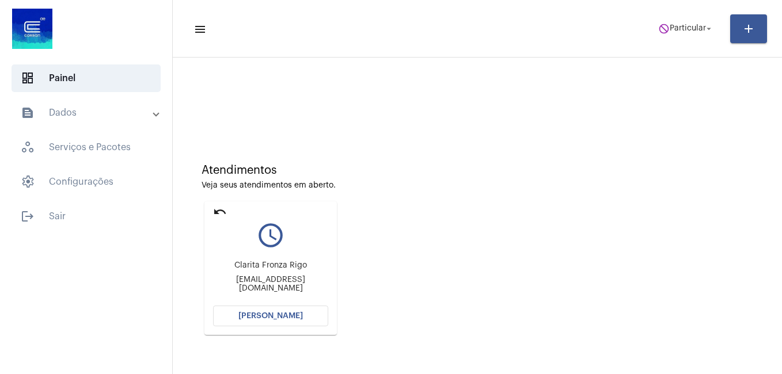
click at [246, 317] on span "[PERSON_NAME]" at bounding box center [270, 316] width 64 height 8
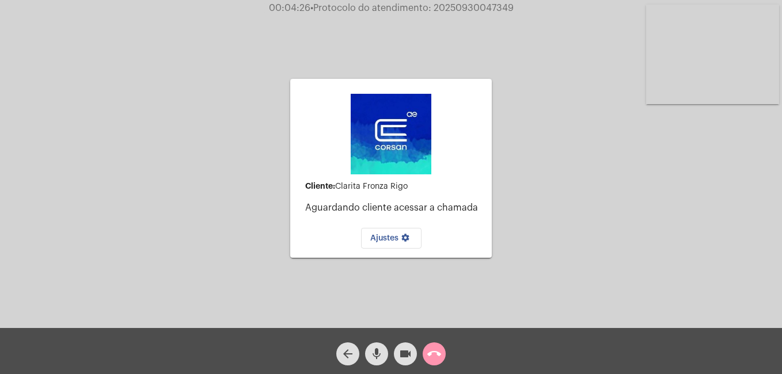
click at [375, 357] on mat-icon "mic" at bounding box center [377, 354] width 14 height 14
click at [402, 354] on mat-icon "videocam" at bounding box center [405, 354] width 14 height 14
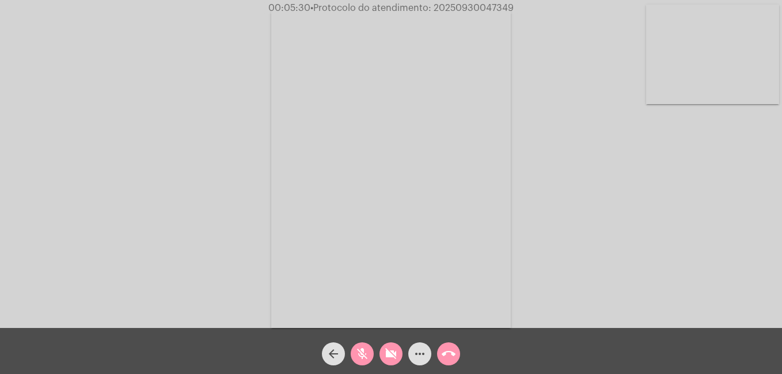
click at [382, 357] on button "videocam_off" at bounding box center [390, 353] width 23 height 23
click at [365, 356] on mat-icon "mic_off" at bounding box center [362, 354] width 14 height 14
click at [391, 357] on mat-icon "videocam" at bounding box center [391, 354] width 14 height 14
click at [360, 359] on mat-icon "mic" at bounding box center [362, 354] width 14 height 14
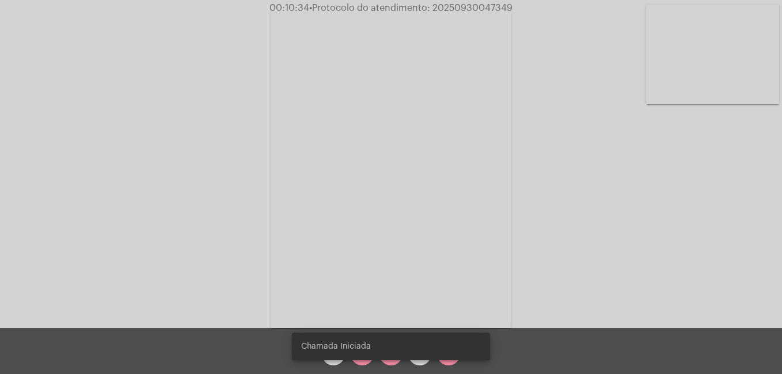
click at [541, 291] on div "Acessando Câmera e Microfone..." at bounding box center [390, 167] width 779 height 328
click at [362, 361] on mat-icon "mic_off" at bounding box center [362, 354] width 14 height 14
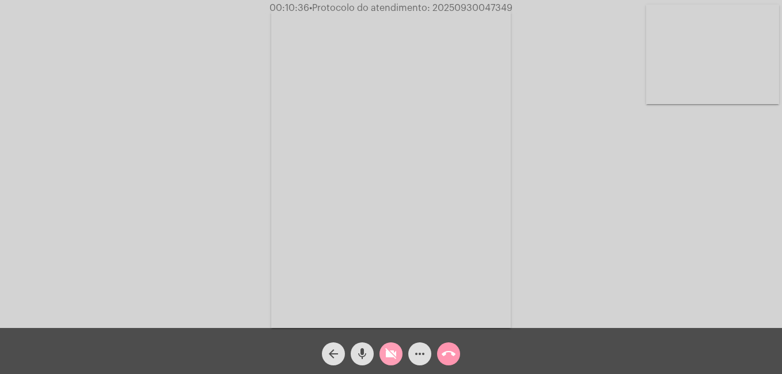
click at [389, 357] on mat-icon "videocam_off" at bounding box center [391, 354] width 14 height 14
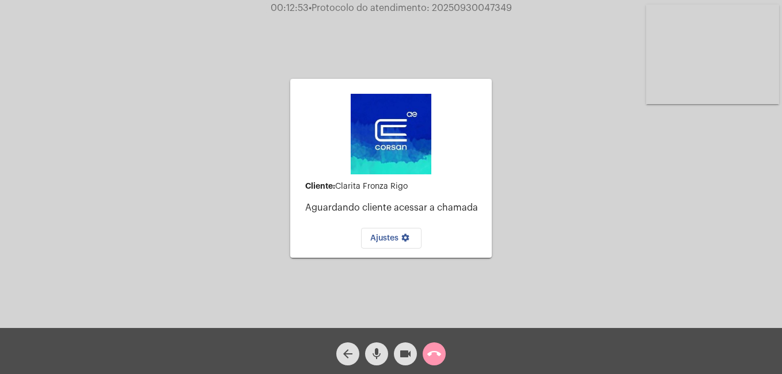
click at [401, 356] on mat-icon "videocam" at bounding box center [405, 354] width 14 height 14
click at [376, 357] on mat-icon "mic" at bounding box center [377, 354] width 14 height 14
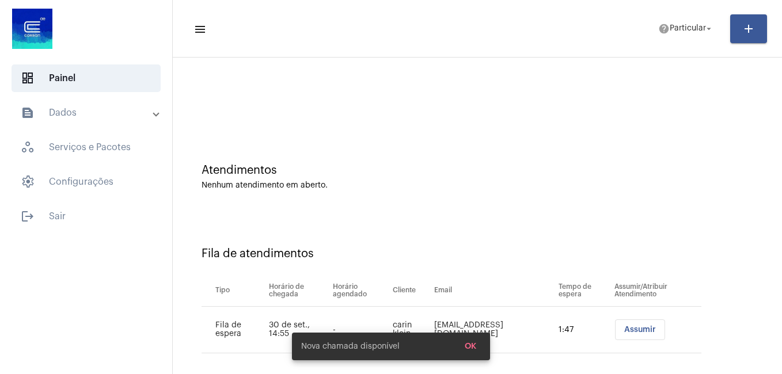
click at [337, 153] on div "Atendimentos Nenhum atendimento em aberto." at bounding box center [476, 171] width 597 height 83
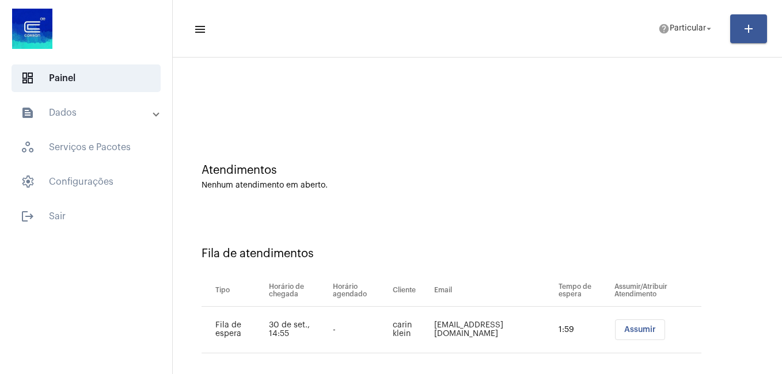
drag, startPoint x: 337, startPoint y: 153, endPoint x: 633, endPoint y: 333, distance: 346.9
click at [634, 333] on span "Assumir" at bounding box center [640, 330] width 32 height 8
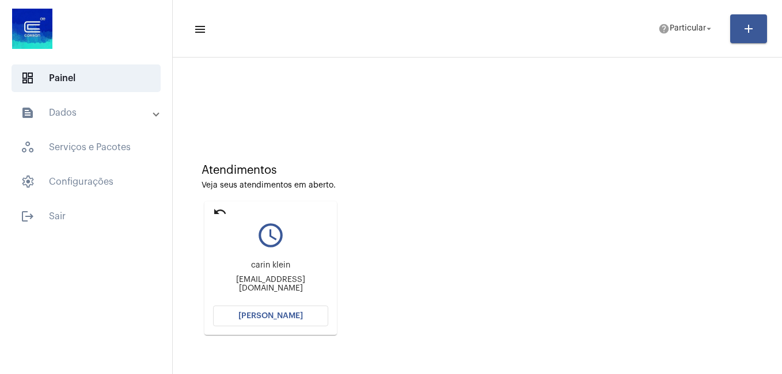
click at [246, 315] on span "[PERSON_NAME]" at bounding box center [270, 316] width 64 height 8
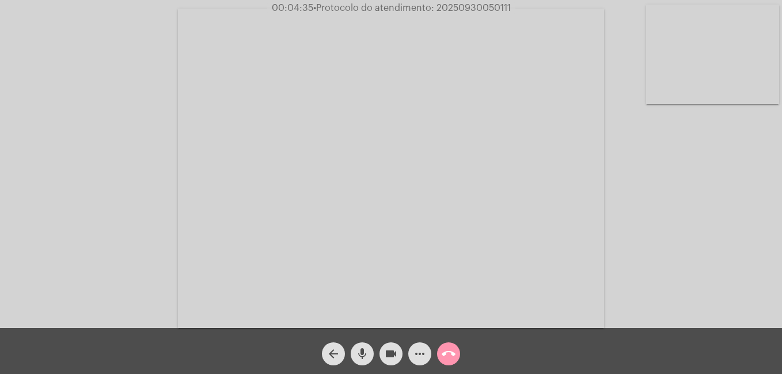
click at [359, 356] on mat-icon "mic" at bounding box center [362, 354] width 14 height 14
click at [390, 355] on mat-icon "videocam" at bounding box center [391, 354] width 14 height 14
click at [357, 356] on mat-icon "mic_off" at bounding box center [362, 354] width 14 height 14
click at [357, 357] on mat-icon "mic" at bounding box center [362, 354] width 14 height 14
click at [365, 349] on mat-icon "mic_off" at bounding box center [362, 354] width 14 height 14
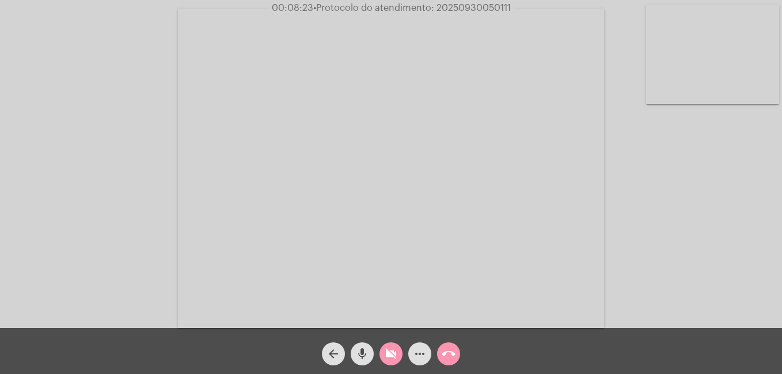
click at [364, 352] on mat-icon "mic" at bounding box center [362, 354] width 14 height 14
click at [363, 357] on mat-icon "mic_off" at bounding box center [362, 354] width 14 height 14
click at [363, 357] on mat-icon "mic" at bounding box center [362, 354] width 14 height 14
click at [361, 359] on mat-icon "mic_off" at bounding box center [362, 354] width 14 height 14
click at [389, 354] on mat-icon "videocam_off" at bounding box center [391, 354] width 14 height 14
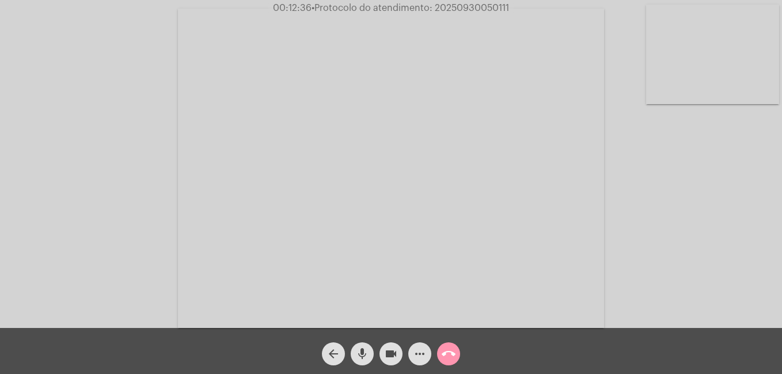
click at [365, 354] on mat-icon "mic" at bounding box center [362, 354] width 14 height 14
click at [394, 355] on mat-icon "videocam" at bounding box center [391, 354] width 14 height 14
click at [354, 352] on button "mic_off" at bounding box center [362, 353] width 23 height 23
click at [389, 359] on mat-icon "videocam_off" at bounding box center [391, 354] width 14 height 14
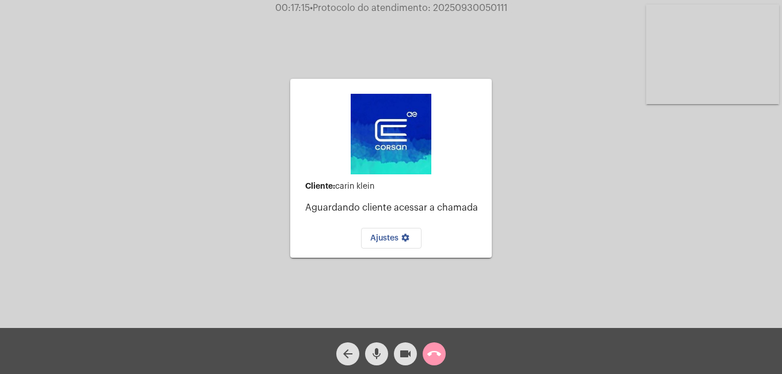
drag, startPoint x: 384, startPoint y: 186, endPoint x: 344, endPoint y: 261, distance: 84.7
click at [344, 261] on div "Cliente: carin klein Aguardando cliente acessar a chamada Ajustes settings" at bounding box center [390, 168] width 201 height 325
drag, startPoint x: 432, startPoint y: 180, endPoint x: 378, endPoint y: 239, distance: 79.8
click at [378, 239] on span "Ajustes settings" at bounding box center [391, 238] width 42 height 8
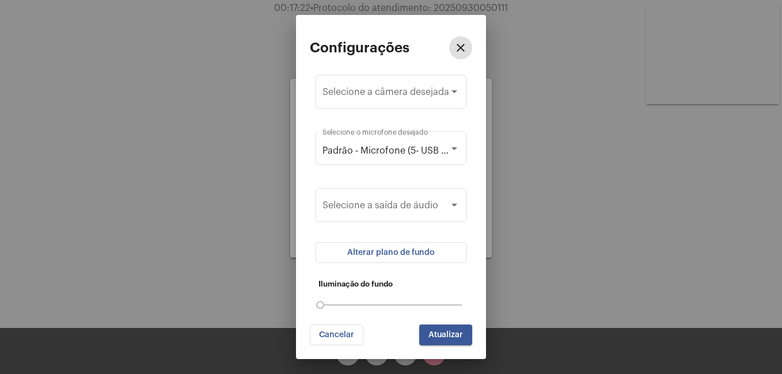
drag, startPoint x: 530, startPoint y: 218, endPoint x: 535, endPoint y: 111, distance: 106.6
click at [532, 211] on div at bounding box center [391, 187] width 782 height 374
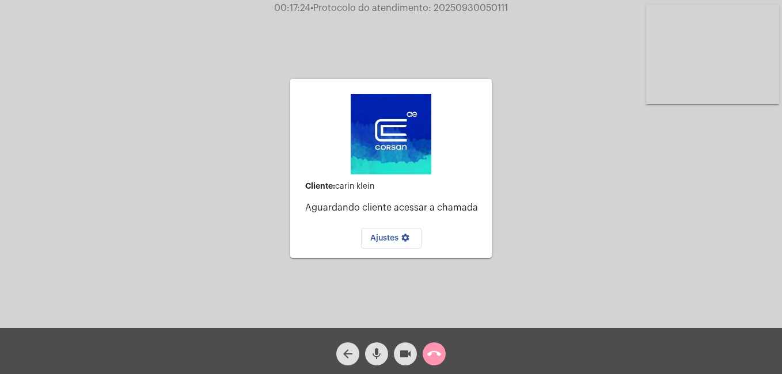
click at [440, 346] on span "call_end" at bounding box center [434, 353] width 14 height 23
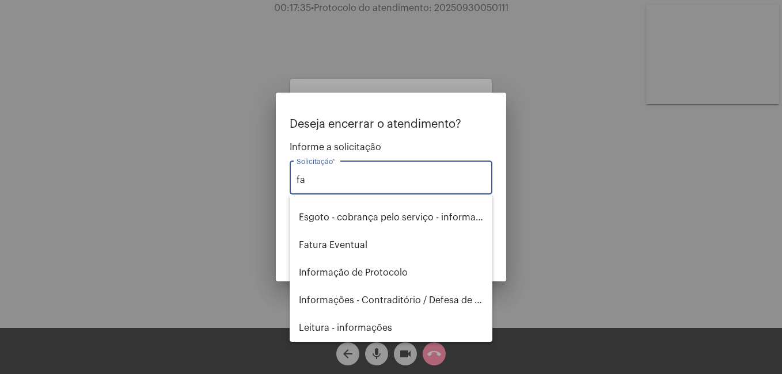
scroll to position [46, 0]
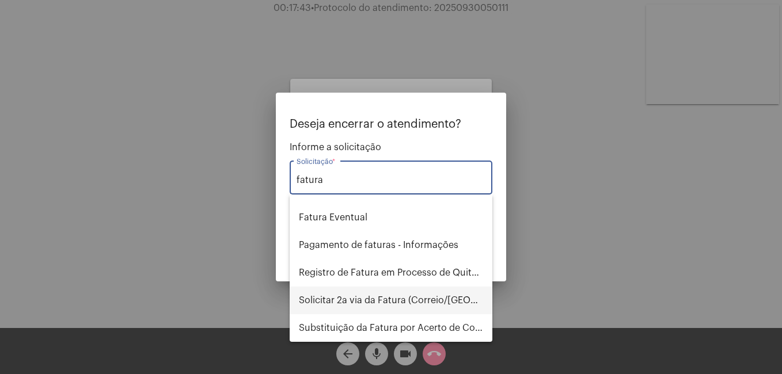
click at [359, 300] on span "Solicitar 2a via da Fatura (Correio/[GEOGRAPHIC_DATA]/Email)" at bounding box center [391, 301] width 184 height 28
type input "Solicitar 2a via da Fatura (Correio/[GEOGRAPHIC_DATA]/Email)"
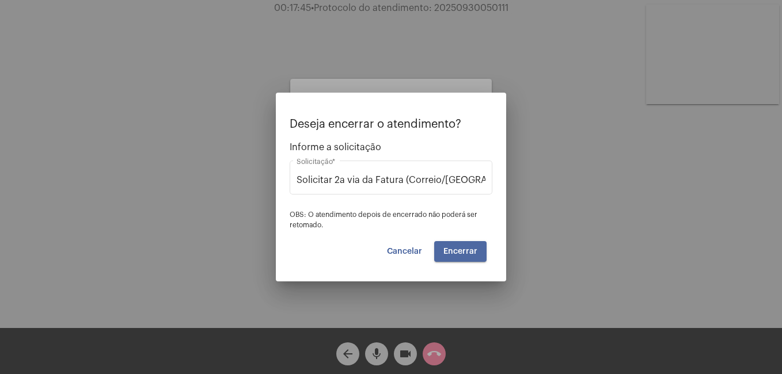
click at [478, 254] on button "Encerrar" at bounding box center [460, 251] width 52 height 21
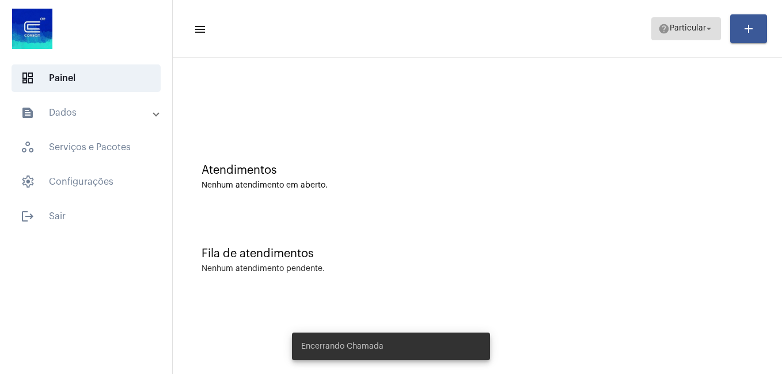
click at [694, 28] on span "Particular" at bounding box center [687, 29] width 36 height 8
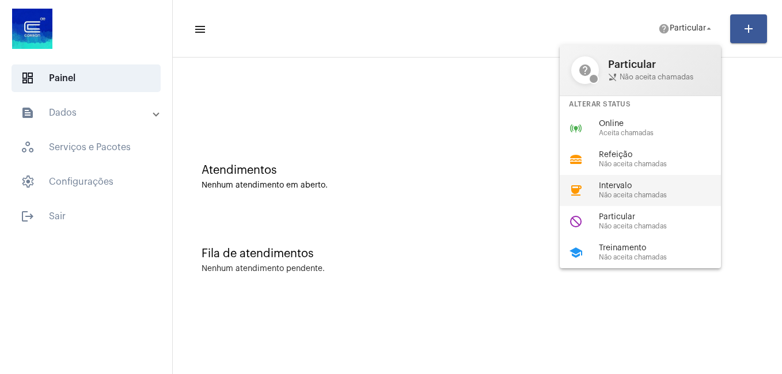
click at [622, 192] on span "Não aceita chamadas" at bounding box center [664, 195] width 131 height 7
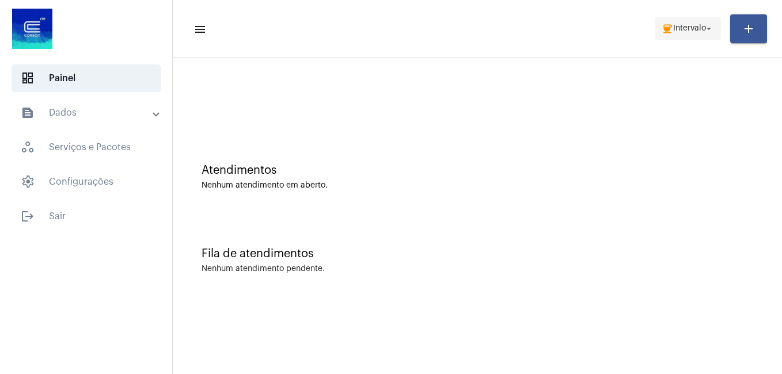
click at [656, 27] on button "coffee Intervalo arrow_drop_down" at bounding box center [687, 28] width 66 height 23
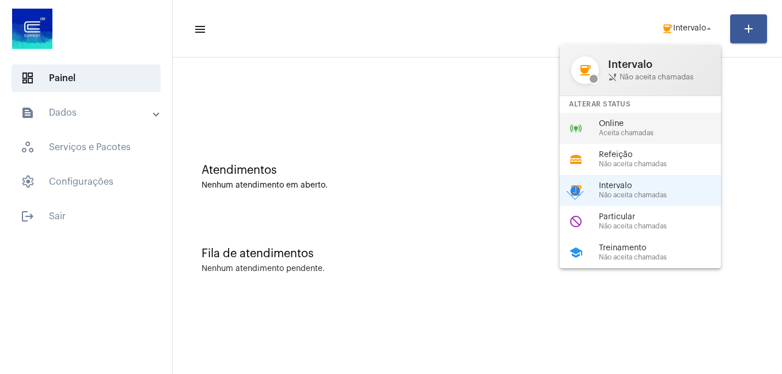
click at [605, 131] on span "Aceita chamadas" at bounding box center [664, 133] width 131 height 7
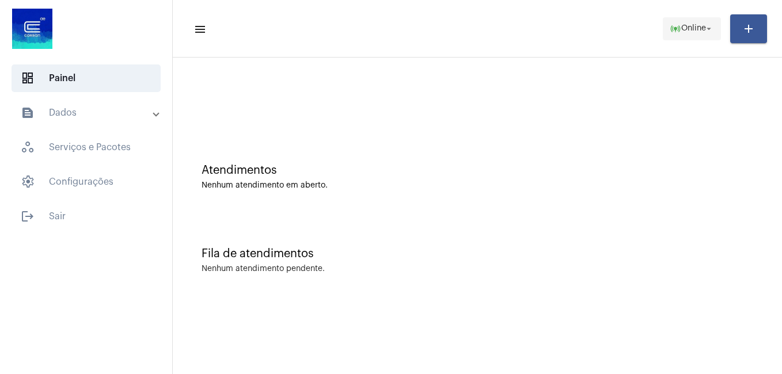
click at [684, 28] on span "Online" at bounding box center [693, 29] width 25 height 8
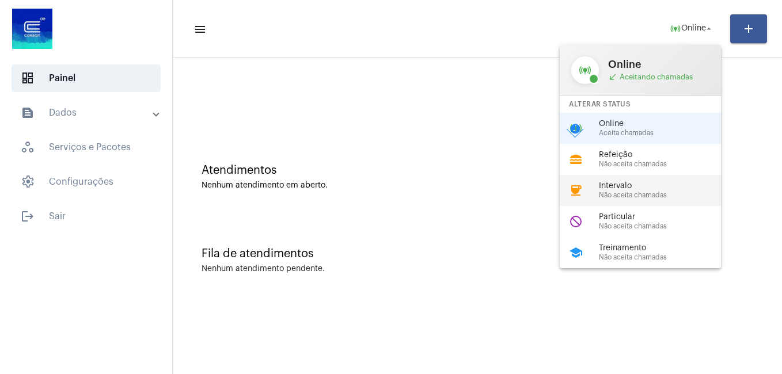
click at [614, 195] on span "Não aceita chamadas" at bounding box center [664, 195] width 131 height 7
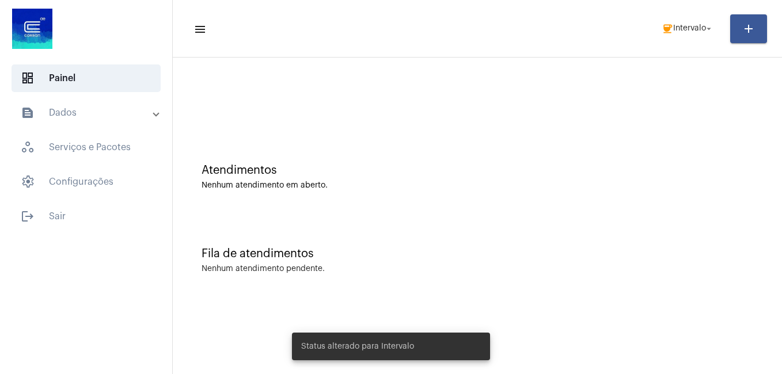
click at [527, 181] on div "Nenhum atendimento em aberto." at bounding box center [476, 185] width 551 height 9
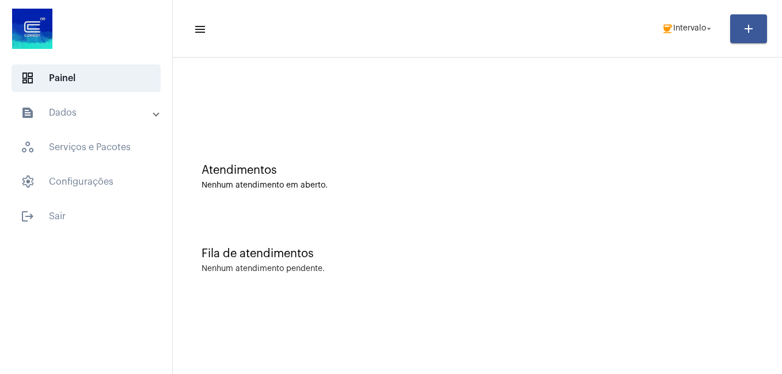
click at [673, 15] on mat-toolbar-row "menu coffee Intervalo arrow_drop_down add" at bounding box center [477, 28] width 609 height 37
click at [673, 21] on span "coffee Intervalo arrow_drop_down" at bounding box center [687, 28] width 52 height 21
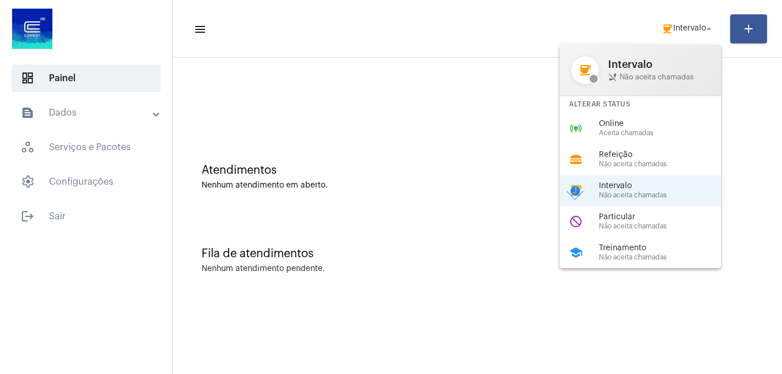
click at [612, 121] on span "Online" at bounding box center [664, 124] width 131 height 9
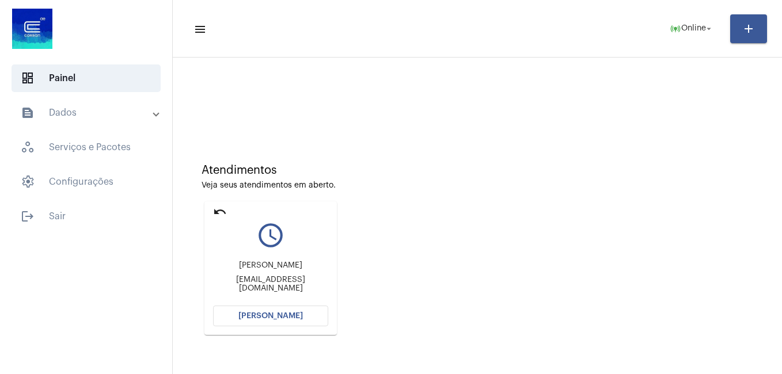
click at [287, 324] on button "[PERSON_NAME]" at bounding box center [270, 316] width 115 height 21
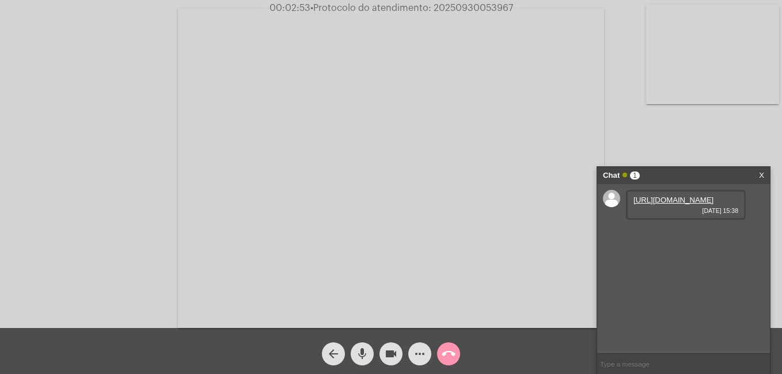
click at [655, 204] on link "https://neft-transfer-bucket.s3.amazonaws.com/temp-0b78614e-2f02-9e10-21ef-3c43…" at bounding box center [673, 200] width 80 height 9
click at [669, 204] on link "https://neft-transfer-bucket.s3.amazonaws.com/temp-0b78614e-2f02-9e10-21ef-3c43…" at bounding box center [673, 200] width 80 height 9
click at [698, 124] on div "Acessando Câmera e Microfone..." at bounding box center [390, 167] width 779 height 328
drag, startPoint x: 433, startPoint y: 7, endPoint x: 514, endPoint y: 12, distance: 80.7
click at [514, 12] on span "00:04:54 • Protocolo do atendimento: 20250930053967" at bounding box center [390, 8] width 253 height 12
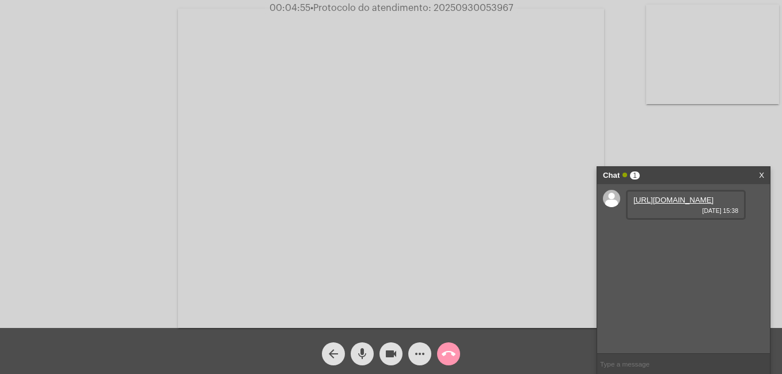
copy span "20250930053967"
click at [627, 365] on input "text" at bounding box center [683, 364] width 173 height 20
paste input "20250930053967"
type input "20250930053967"
click at [445, 353] on mat-icon "call_end" at bounding box center [448, 354] width 14 height 14
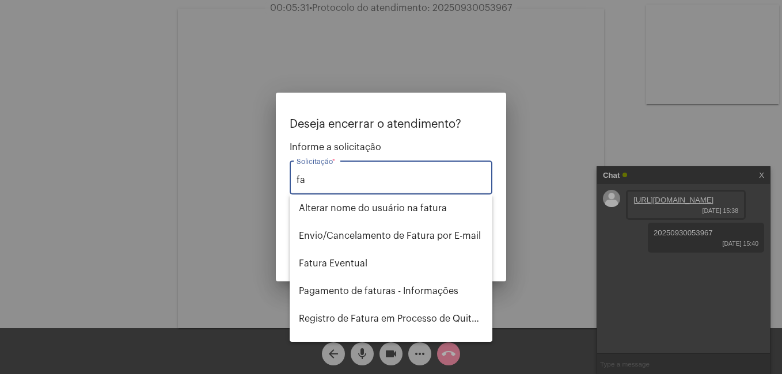
type input "f"
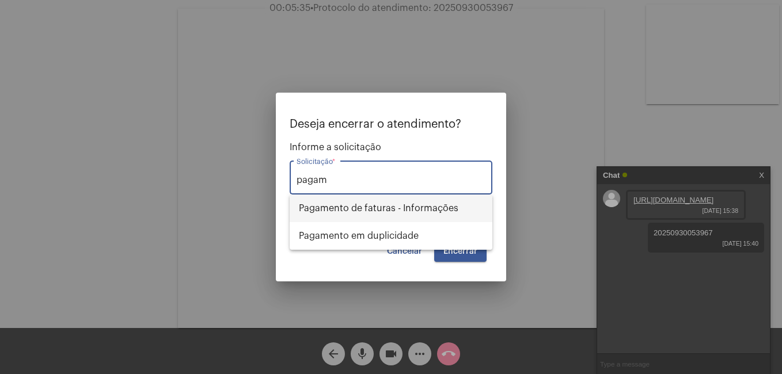
click at [357, 210] on span "Pagamento de faturas - Informações" at bounding box center [391, 209] width 184 height 28
type input "Pagamento de faturas - Informações"
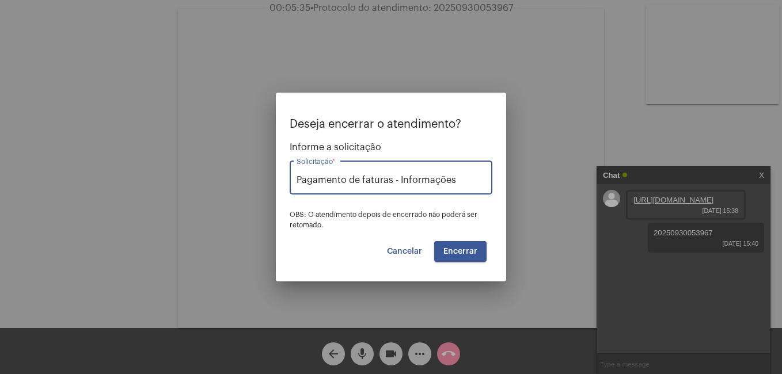
click at [455, 253] on span "Encerrar" at bounding box center [460, 251] width 34 height 8
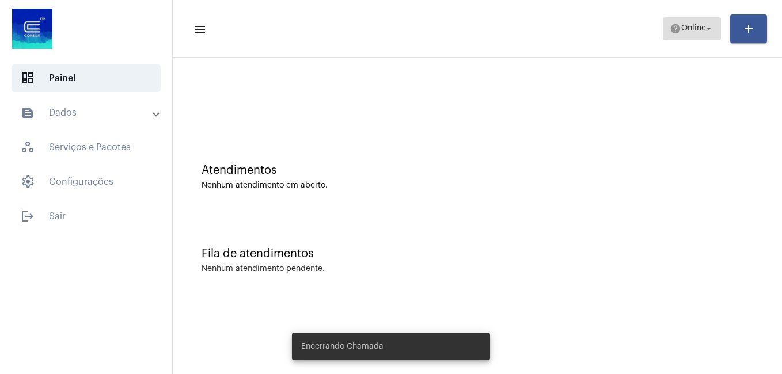
click at [681, 29] on span "Online" at bounding box center [693, 29] width 25 height 8
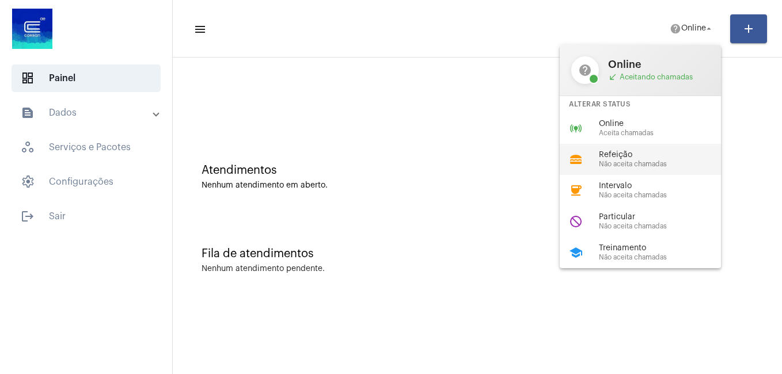
click at [611, 154] on span "Refeição" at bounding box center [664, 155] width 131 height 9
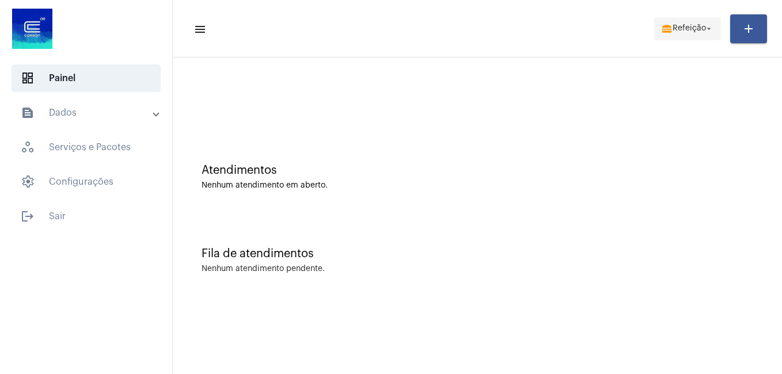
click at [689, 28] on span "Refeição" at bounding box center [688, 29] width 33 height 8
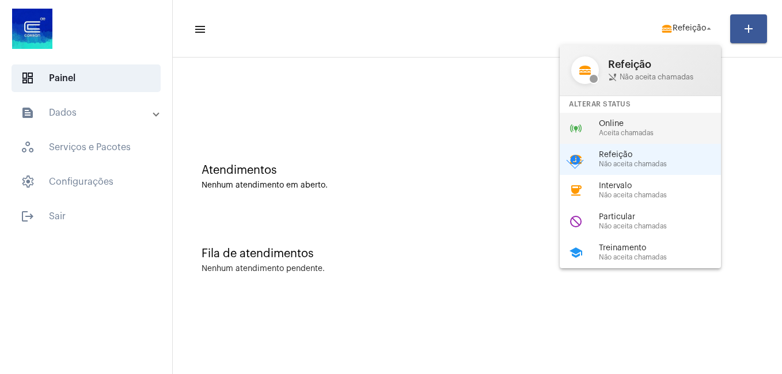
click at [629, 123] on span "Online" at bounding box center [664, 124] width 131 height 9
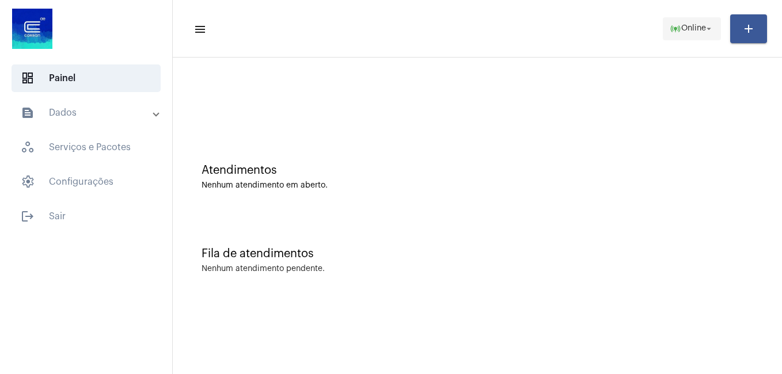
click at [687, 31] on span "Online" at bounding box center [693, 29] width 25 height 8
